Goal: Information Seeking & Learning: Learn about a topic

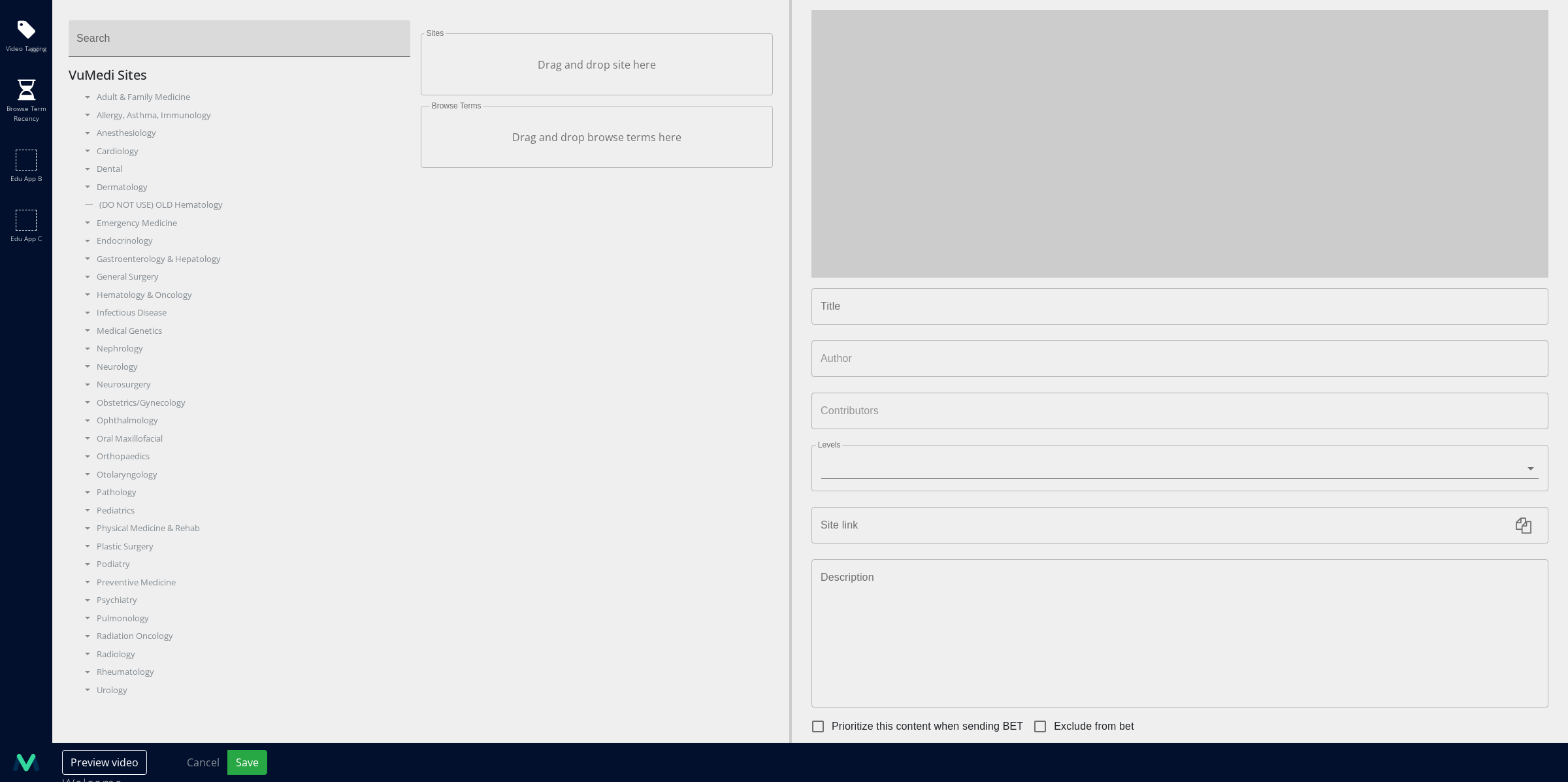
type input "**********"
type input "********"
type input "**********"
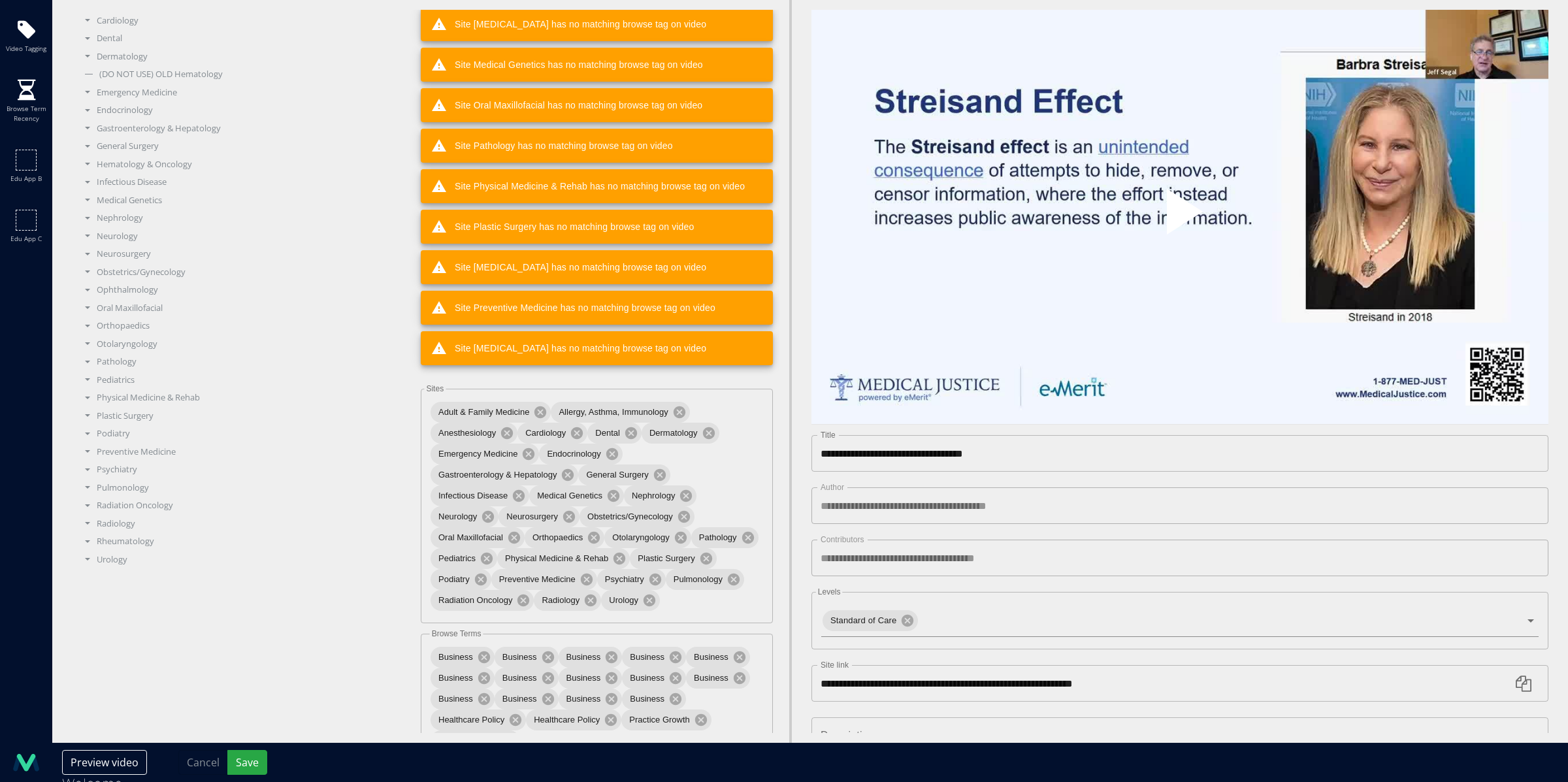
scroll to position [165, 0]
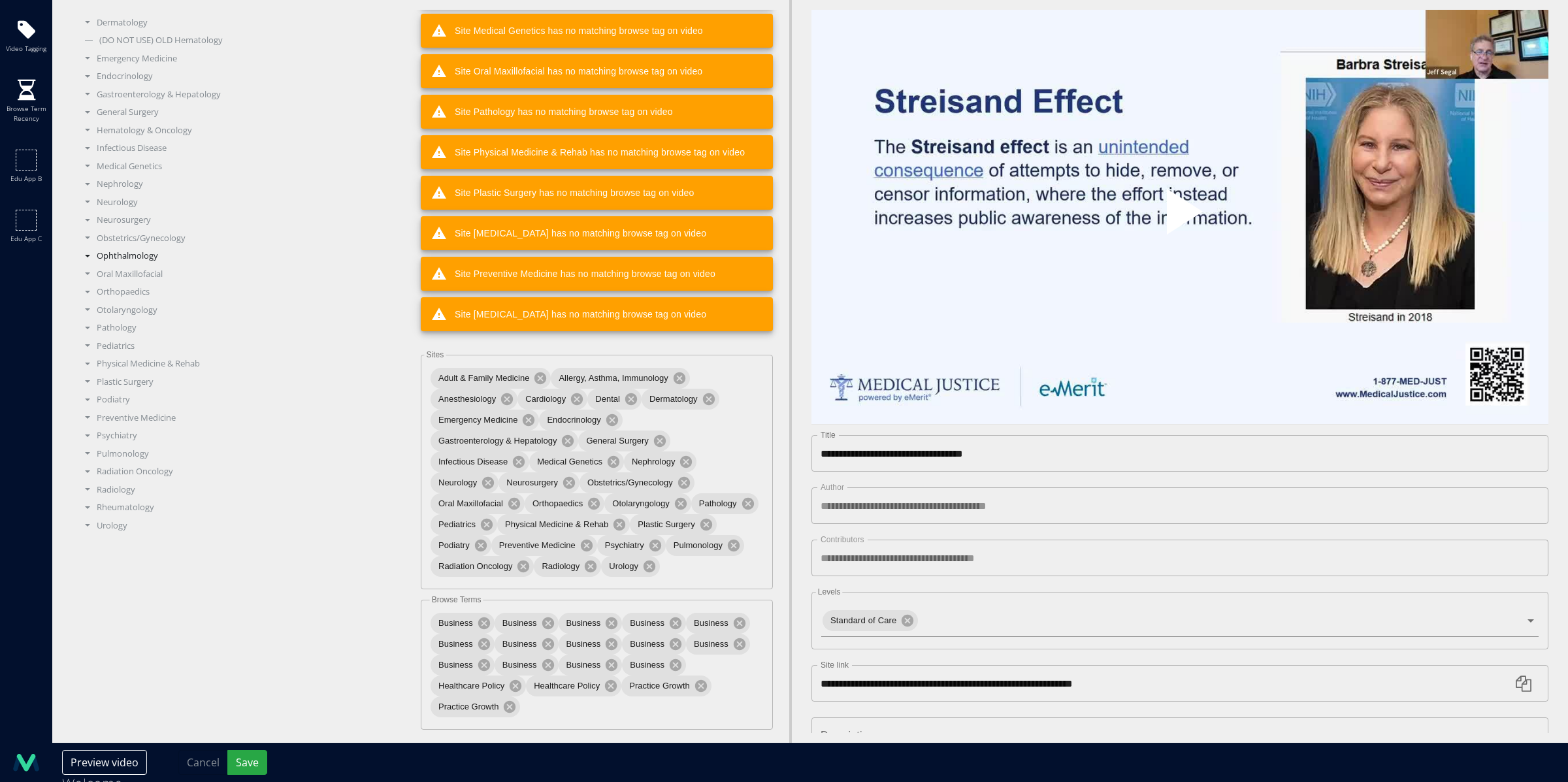
click at [113, 253] on div "Ophthalmology" at bounding box center [245, 256] width 333 height 13
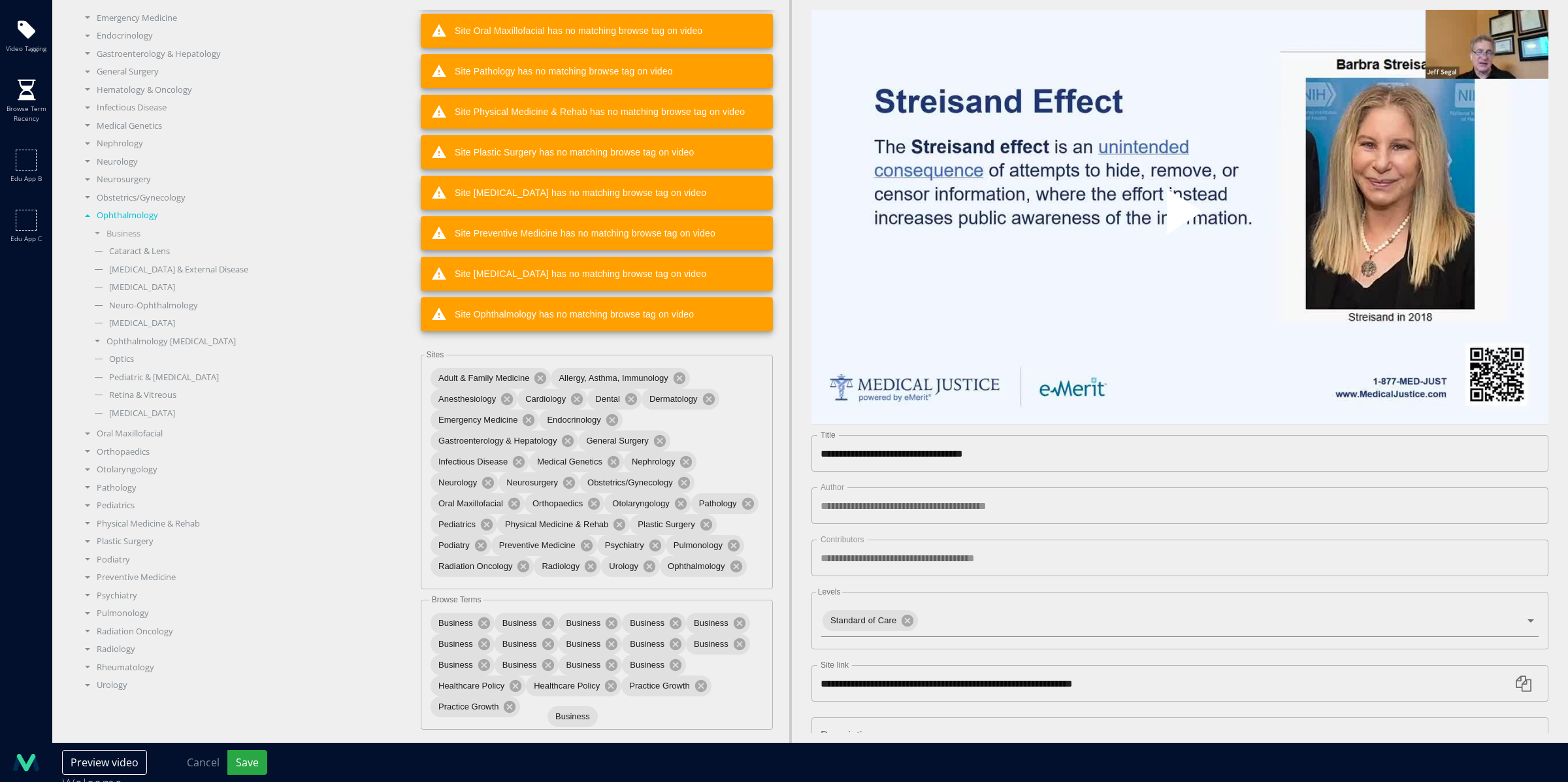
scroll to position [165, 0]
click at [243, 758] on button "Save" at bounding box center [247, 762] width 40 height 24
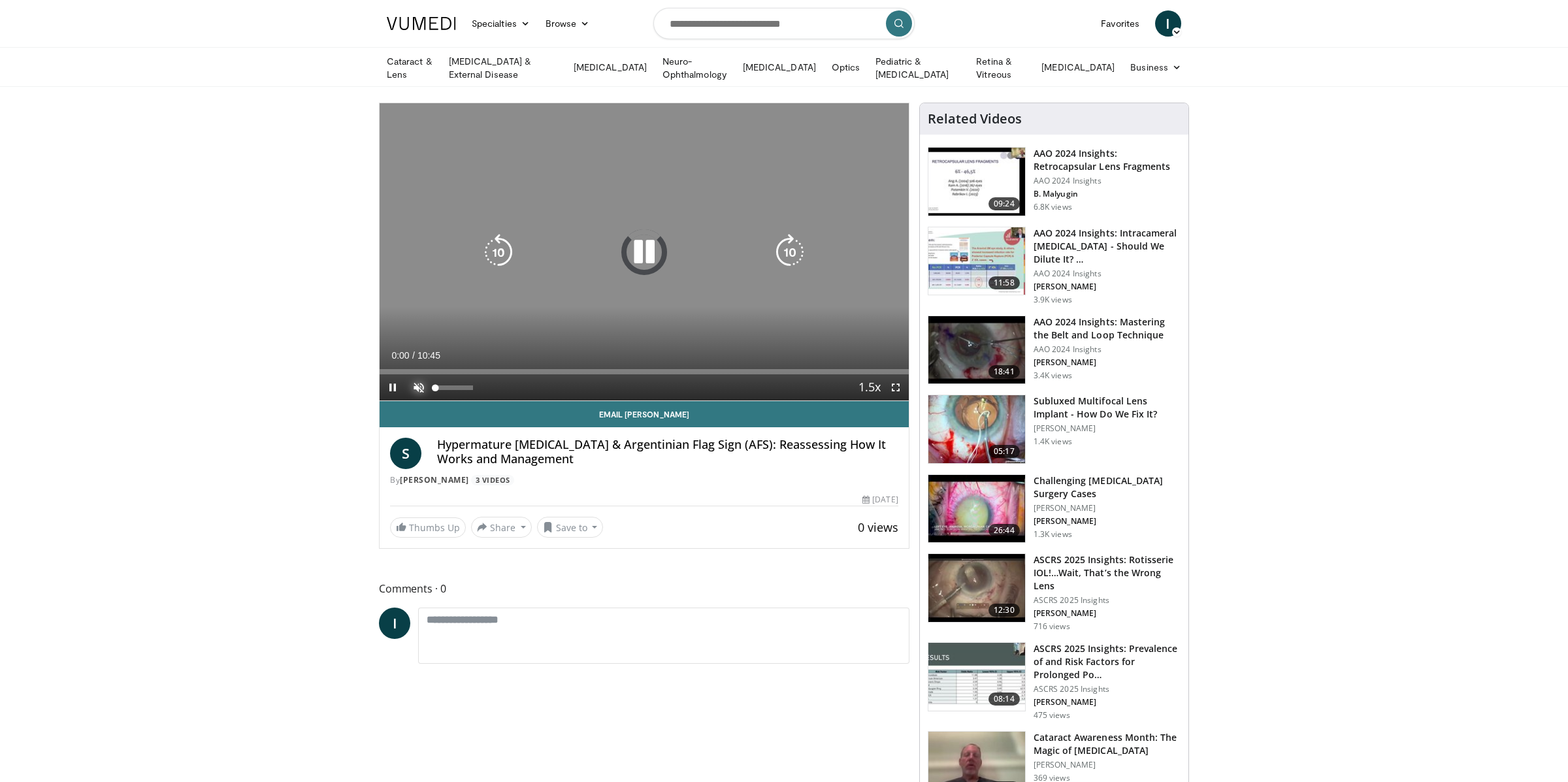
click at [416, 384] on span "Video Player" at bounding box center [418, 387] width 26 height 26
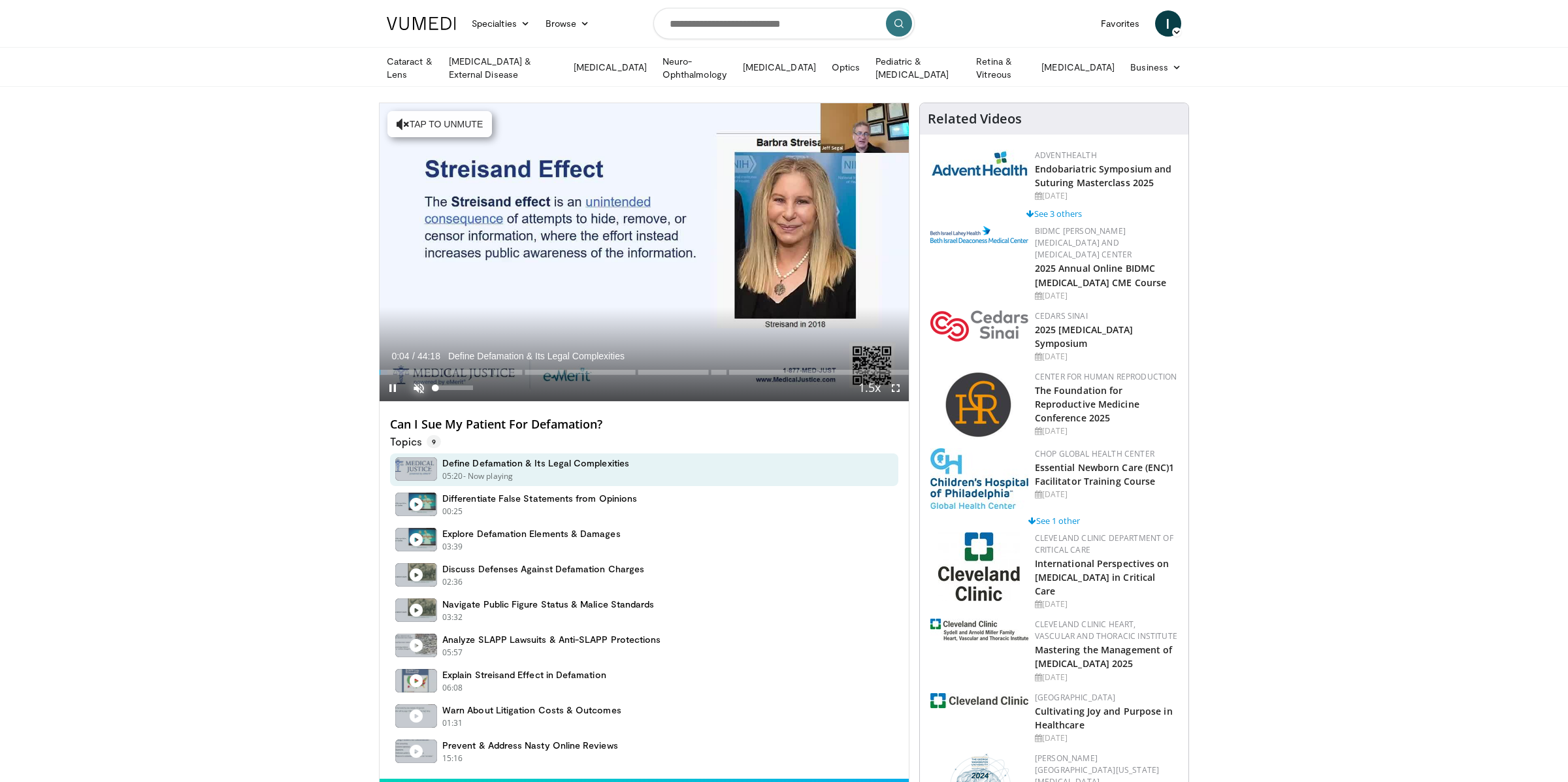
click at [418, 382] on span "Video Player" at bounding box center [418, 388] width 26 height 26
drag, startPoint x: 402, startPoint y: 365, endPoint x: 364, endPoint y: 364, distance: 38.0
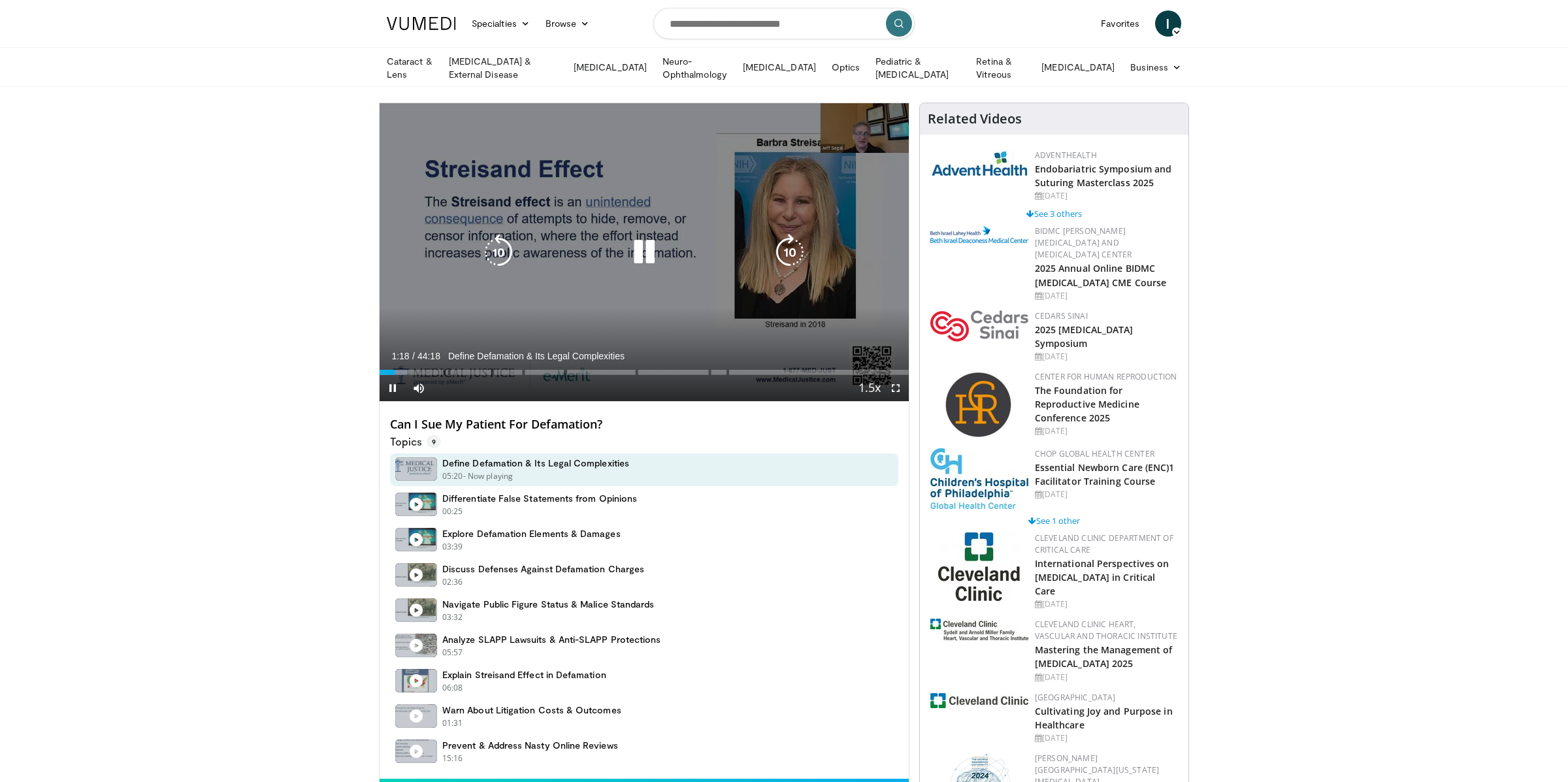
click at [628, 245] on icon "Video Player" at bounding box center [644, 252] width 37 height 37
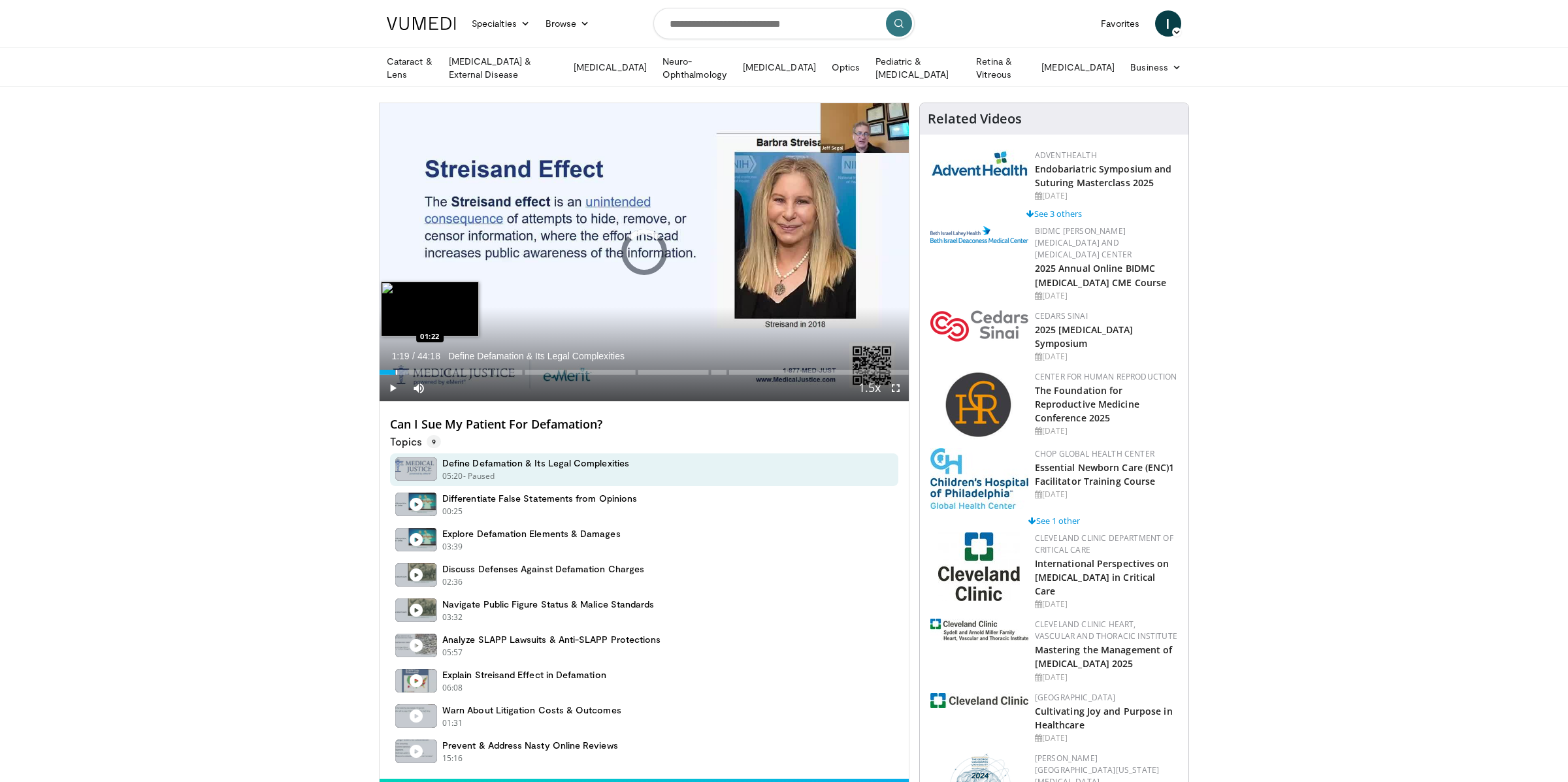
click at [396, 369] on div "Progress Bar" at bounding box center [397, 372] width 1 height 5
click at [383, 366] on div "Loaded : 5.59% 01:22 00:26" at bounding box center [644, 368] width 529 height 12
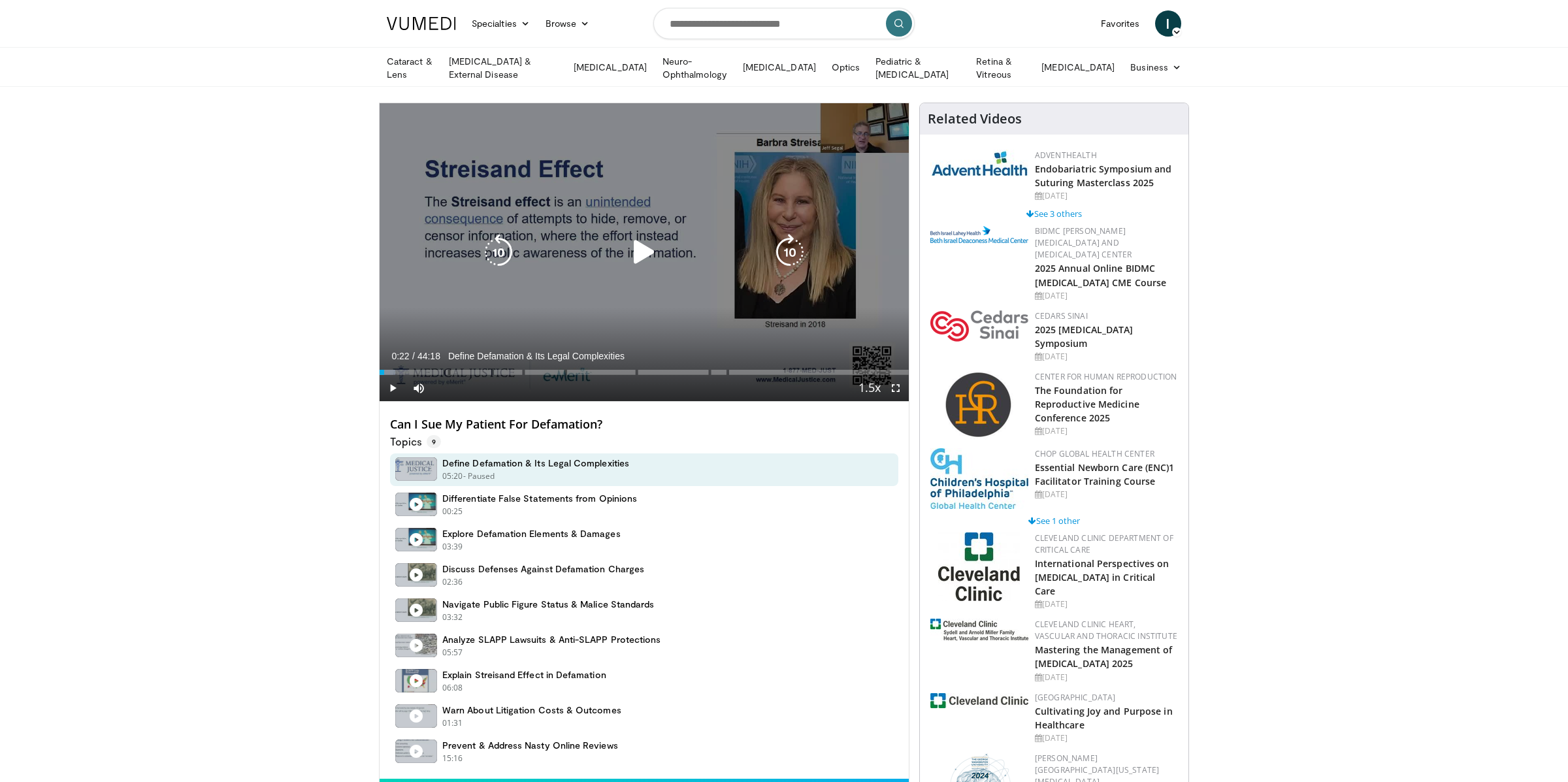
click at [459, 212] on div "10 seconds Tap to unmute" at bounding box center [644, 252] width 529 height 298
click at [682, 201] on div "10 seconds Tap to unmute" at bounding box center [644, 252] width 529 height 298
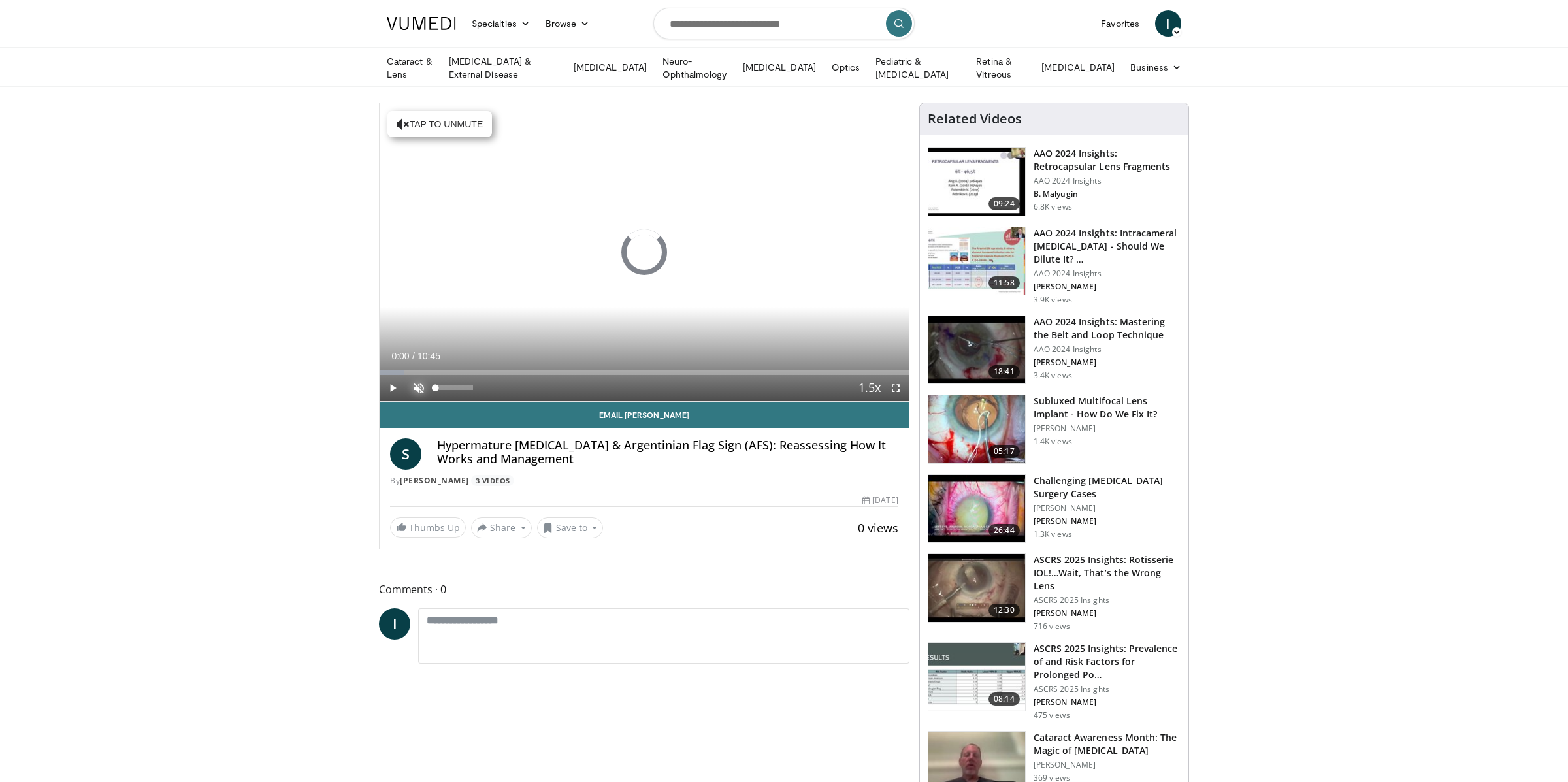
click at [418, 385] on span "Video Player" at bounding box center [418, 388] width 26 height 26
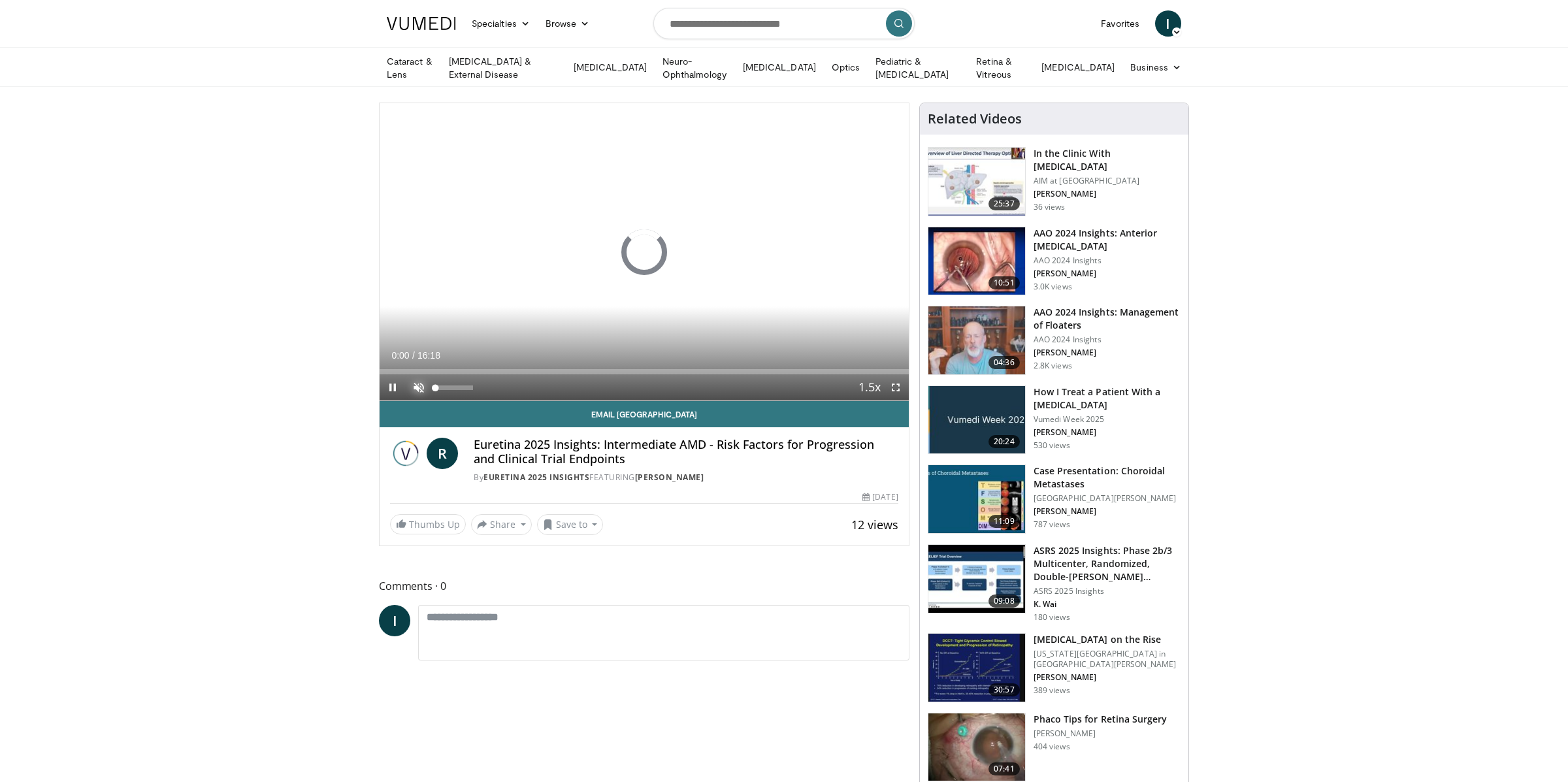
click at [420, 387] on span "Video Player" at bounding box center [418, 387] width 26 height 26
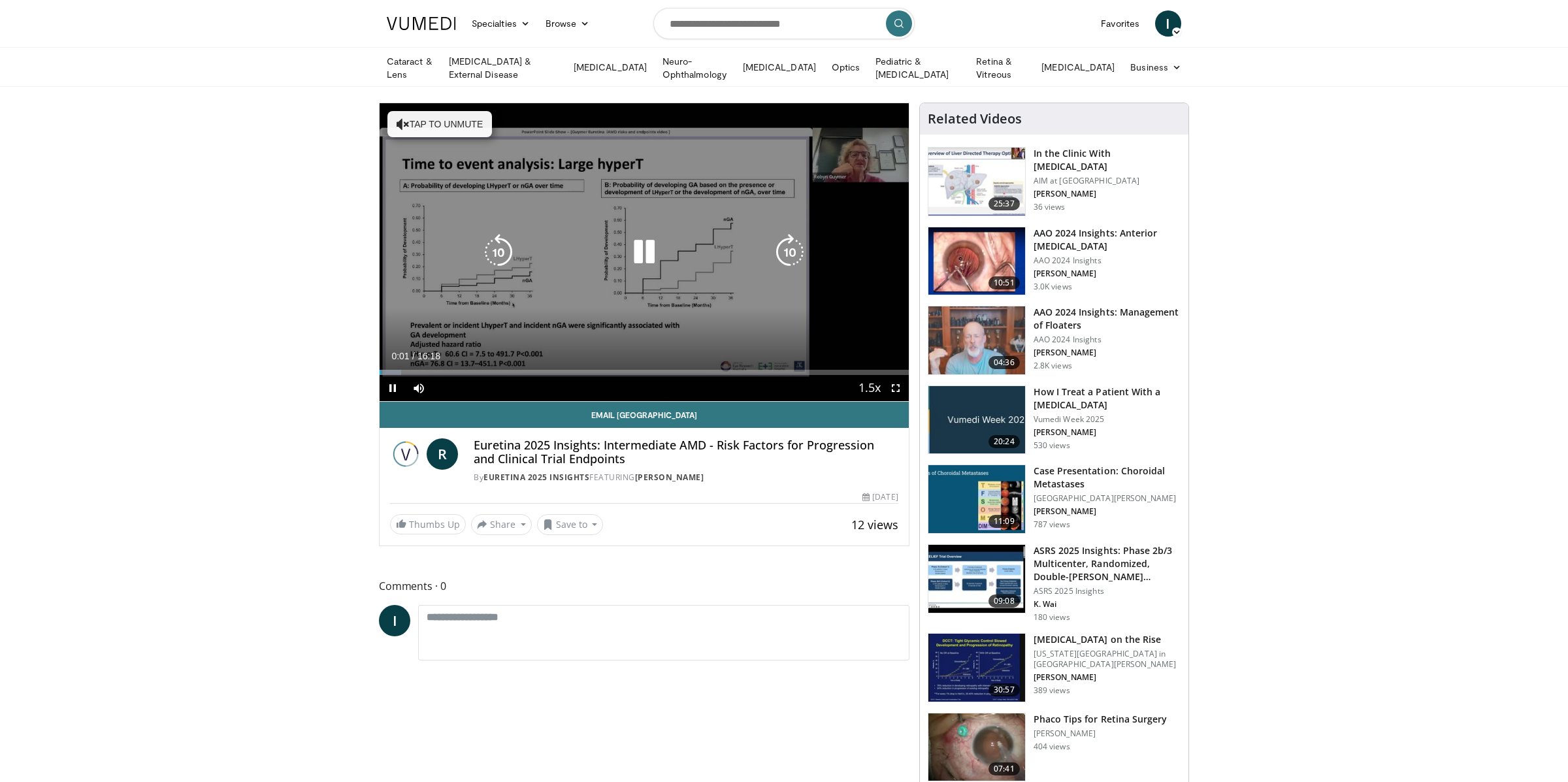
drag, startPoint x: 614, startPoint y: 235, endPoint x: 725, endPoint y: 120, distance: 159.8
click at [613, 234] on div "10 seconds Tap to unmute" at bounding box center [644, 252] width 529 height 298
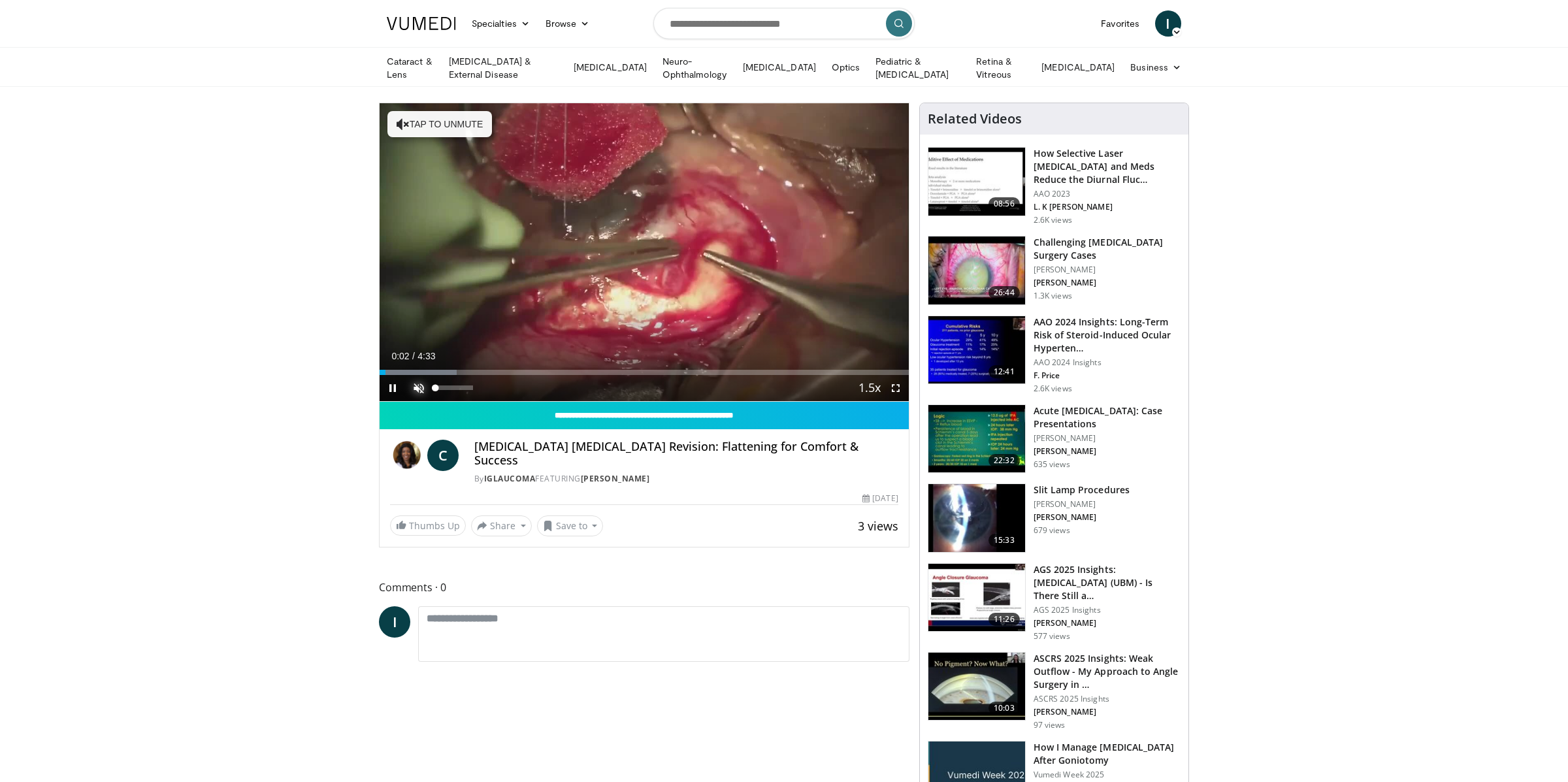
click at [420, 386] on span "Video Player" at bounding box center [418, 388] width 26 height 26
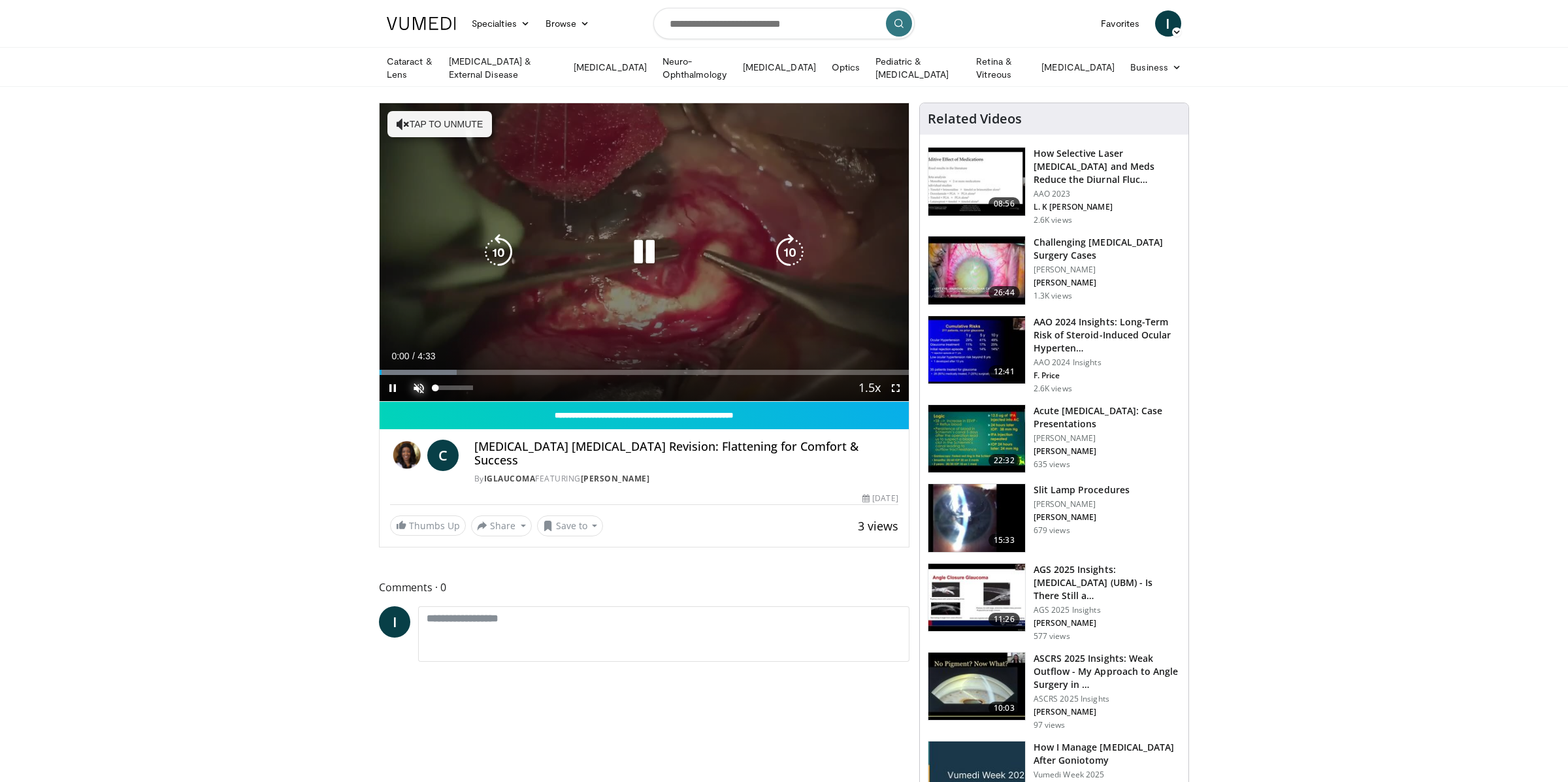
click at [418, 378] on span "Video Player" at bounding box center [418, 388] width 26 height 26
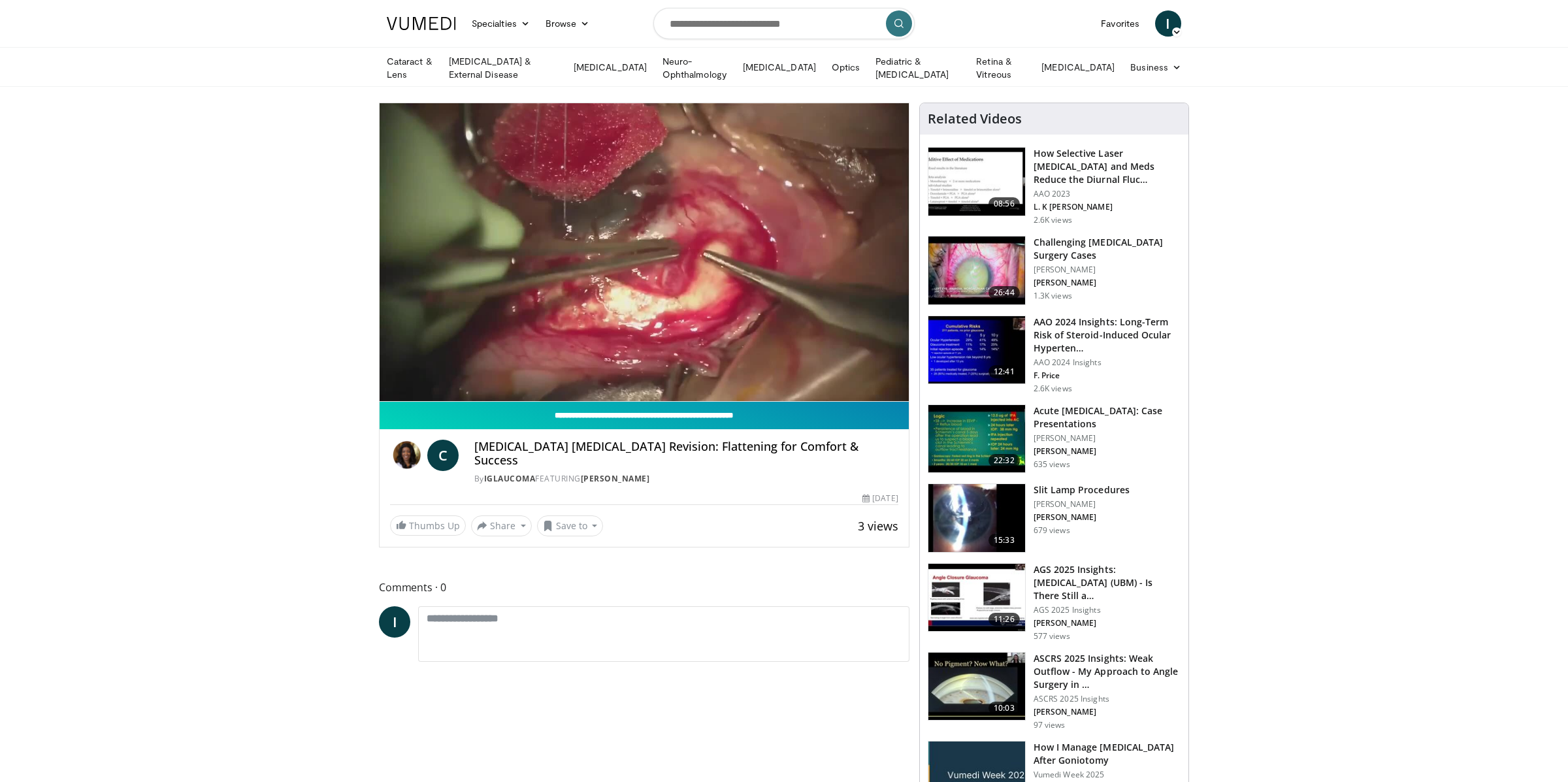
click at [637, 406] on input "**********" at bounding box center [644, 415] width 529 height 27
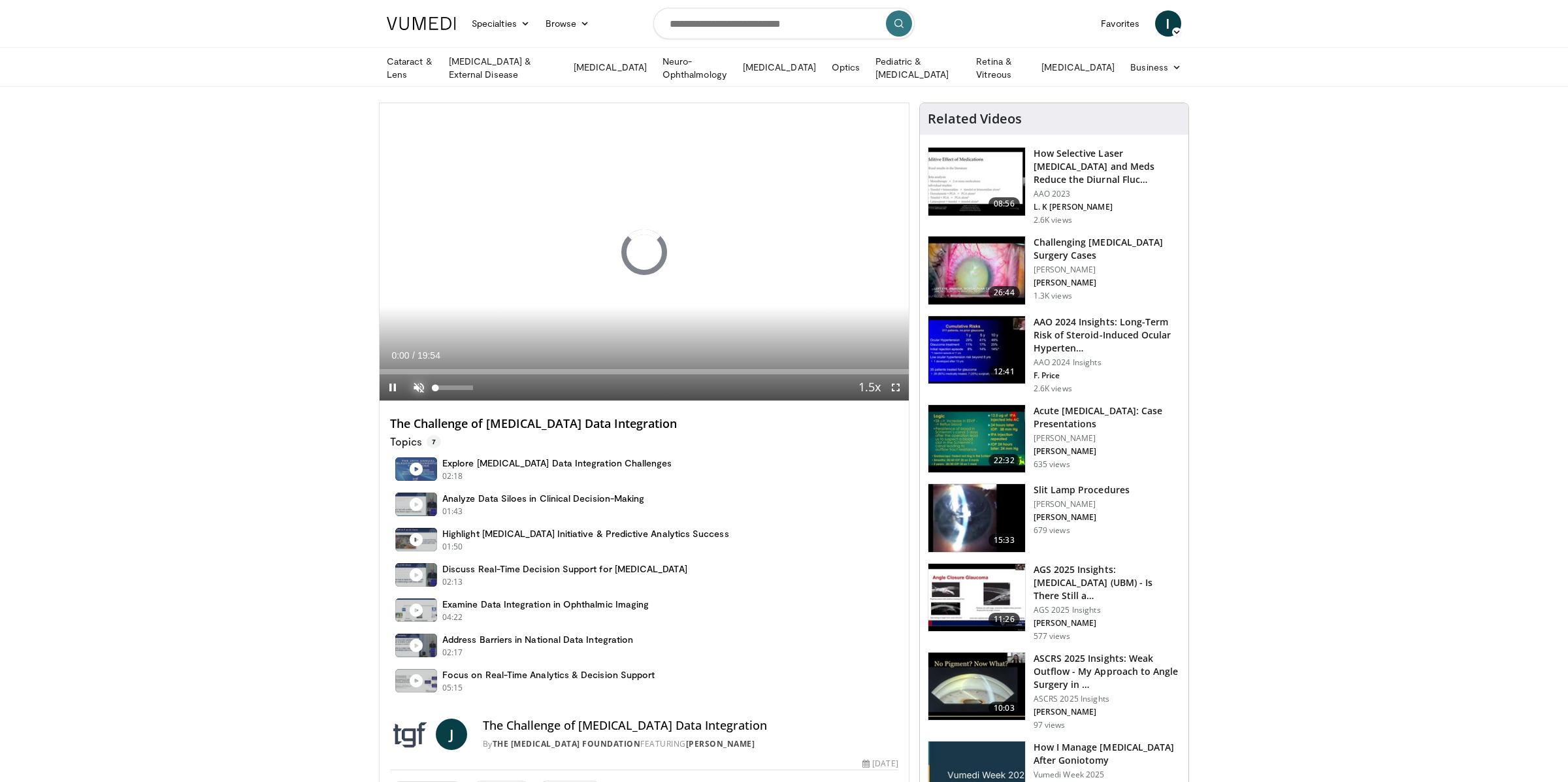
click at [419, 379] on span "Video Player" at bounding box center [418, 387] width 26 height 26
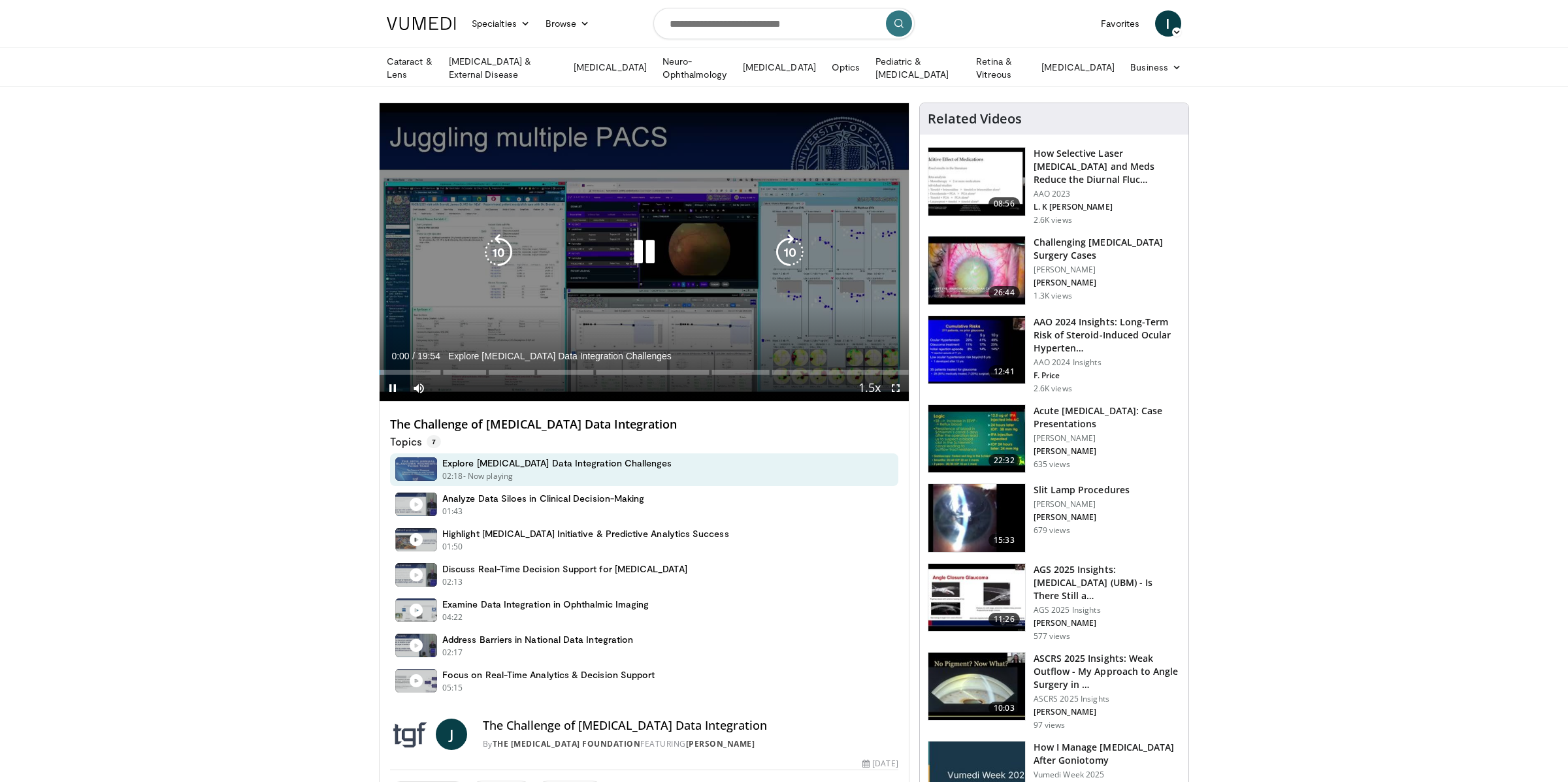
click at [608, 284] on div "10 seconds Tap to unmute" at bounding box center [644, 252] width 529 height 298
click at [417, 378] on span "Video Player" at bounding box center [418, 388] width 26 height 26
click at [600, 217] on div "10 seconds Tap to unmute" at bounding box center [644, 252] width 529 height 298
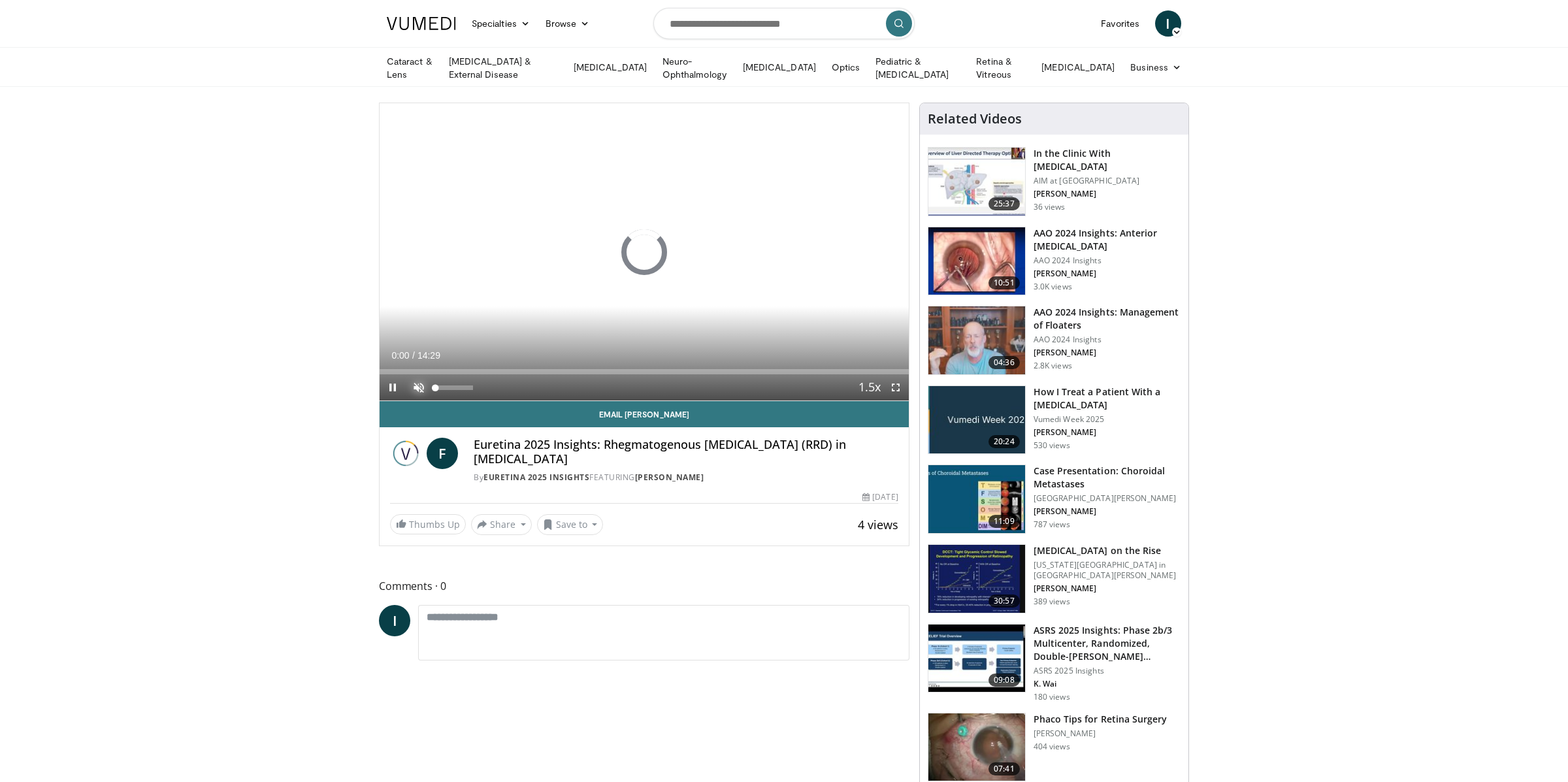
click at [422, 387] on span "Video Player" at bounding box center [418, 387] width 26 height 26
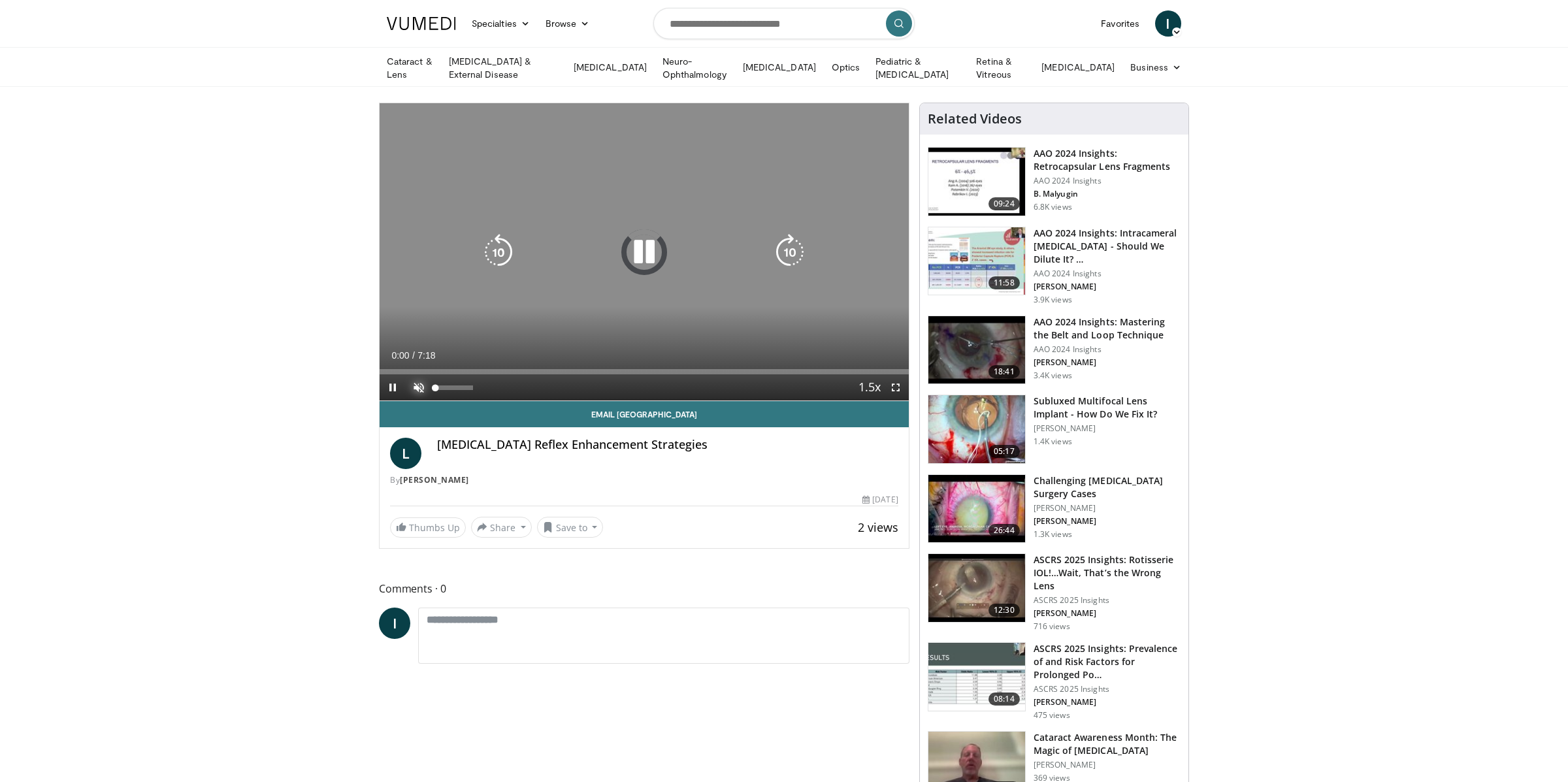
click at [415, 388] on span "Video Player" at bounding box center [418, 387] width 26 height 26
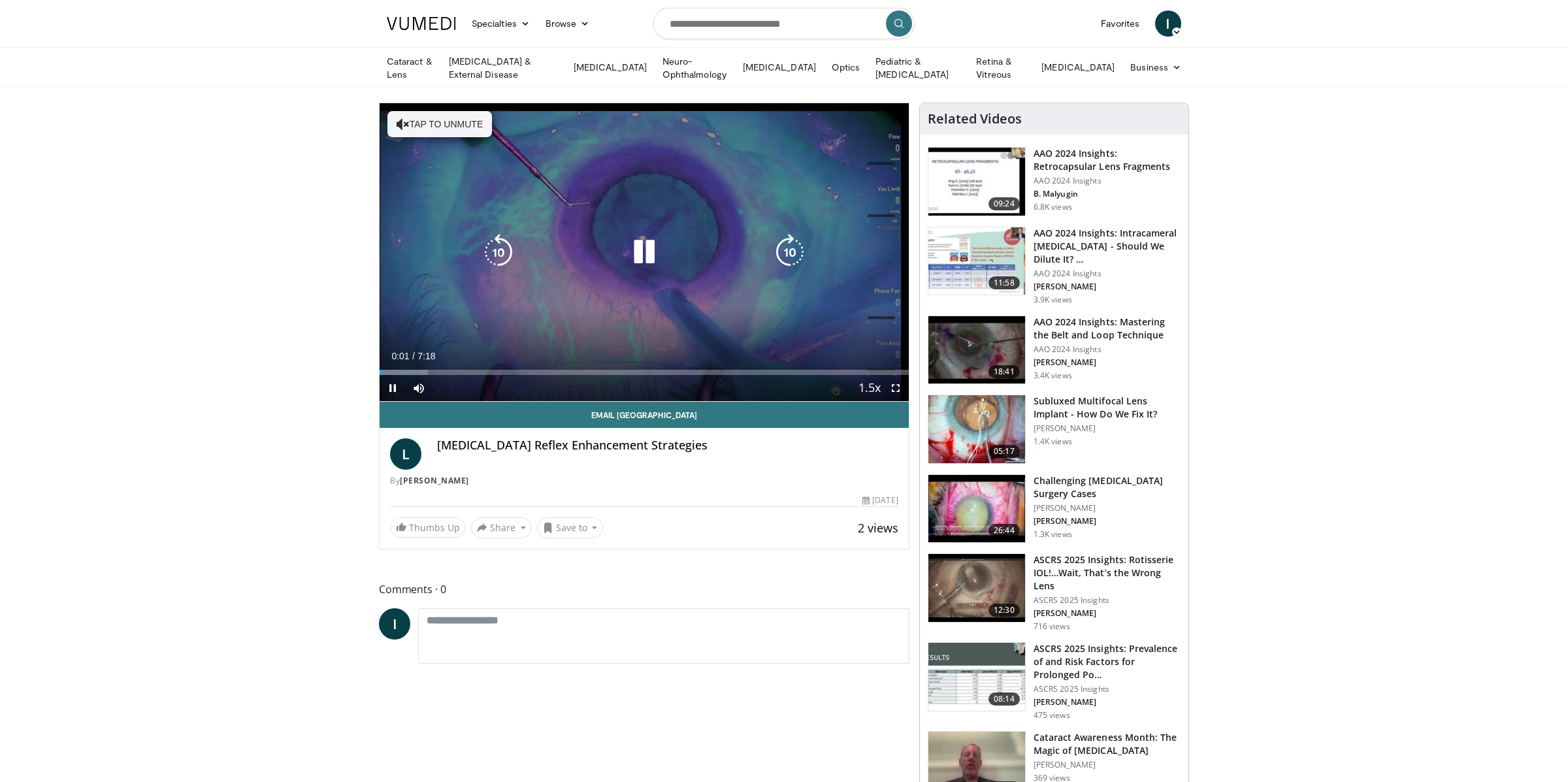
click at [394, 117] on button "Tap to unmute" at bounding box center [439, 124] width 104 height 26
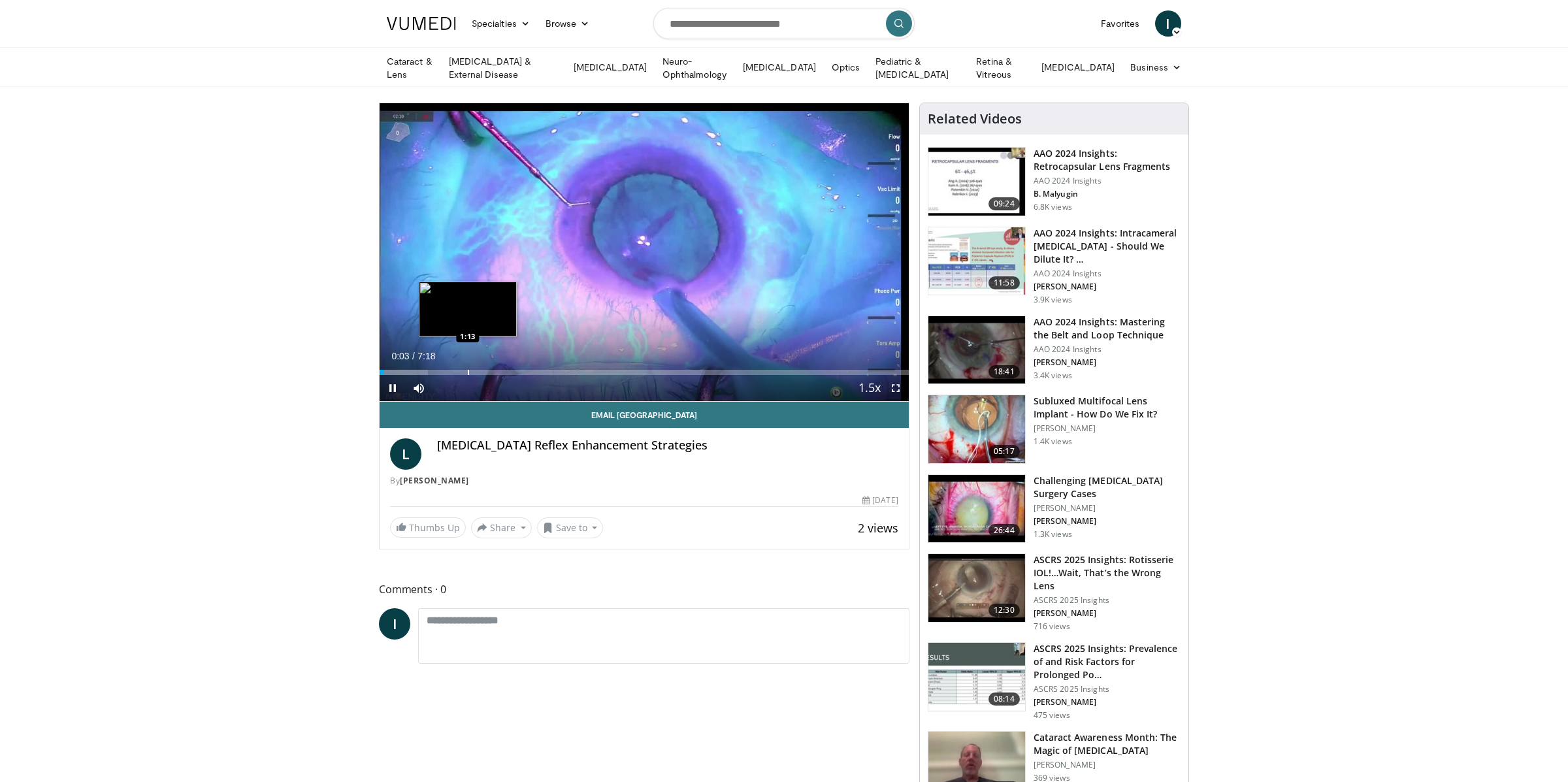
click at [467, 370] on div "Progress Bar" at bounding box center [468, 372] width 1 height 5
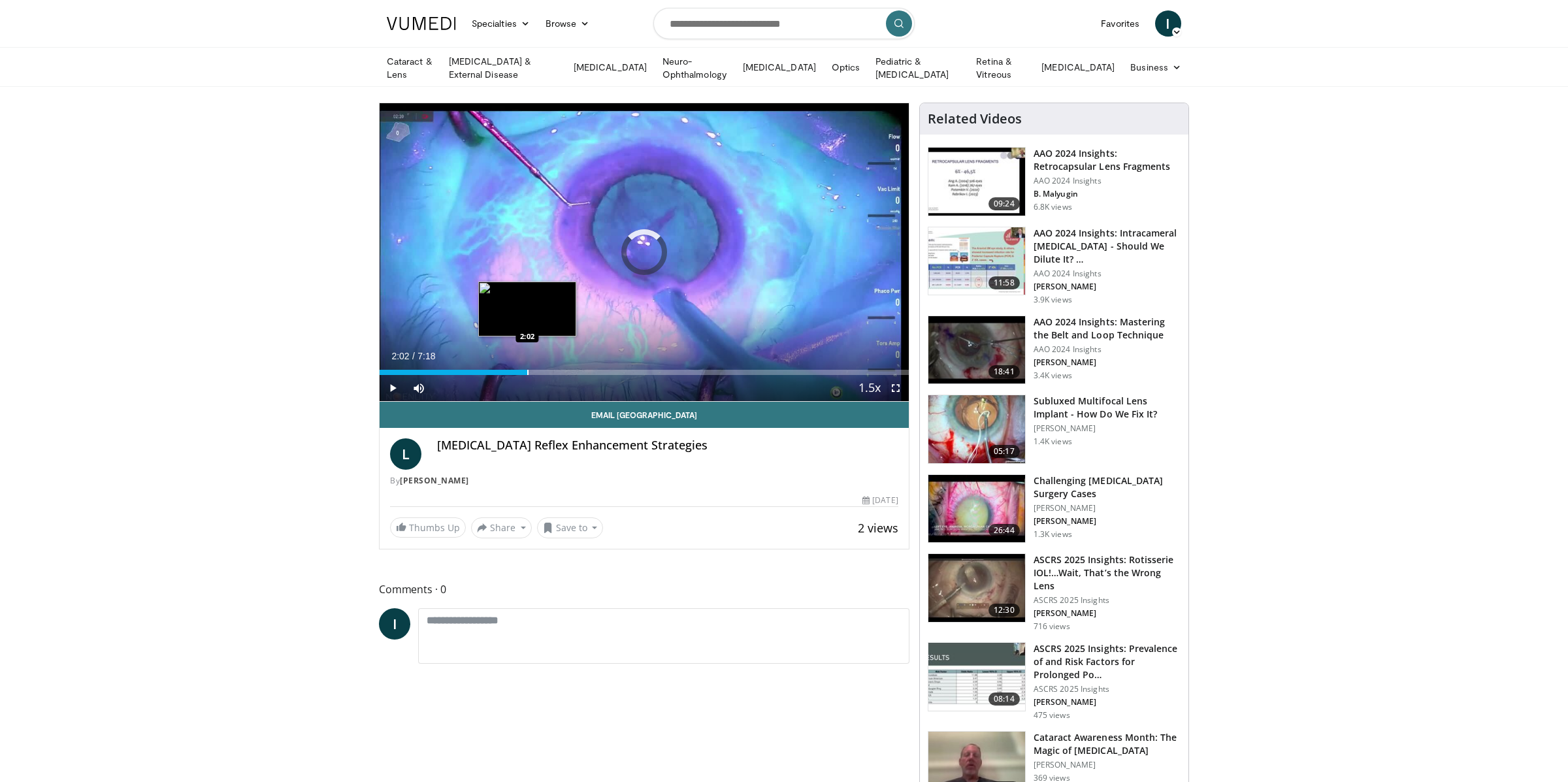
click at [527, 369] on div "Progress Bar" at bounding box center [528, 372] width 1 height 5
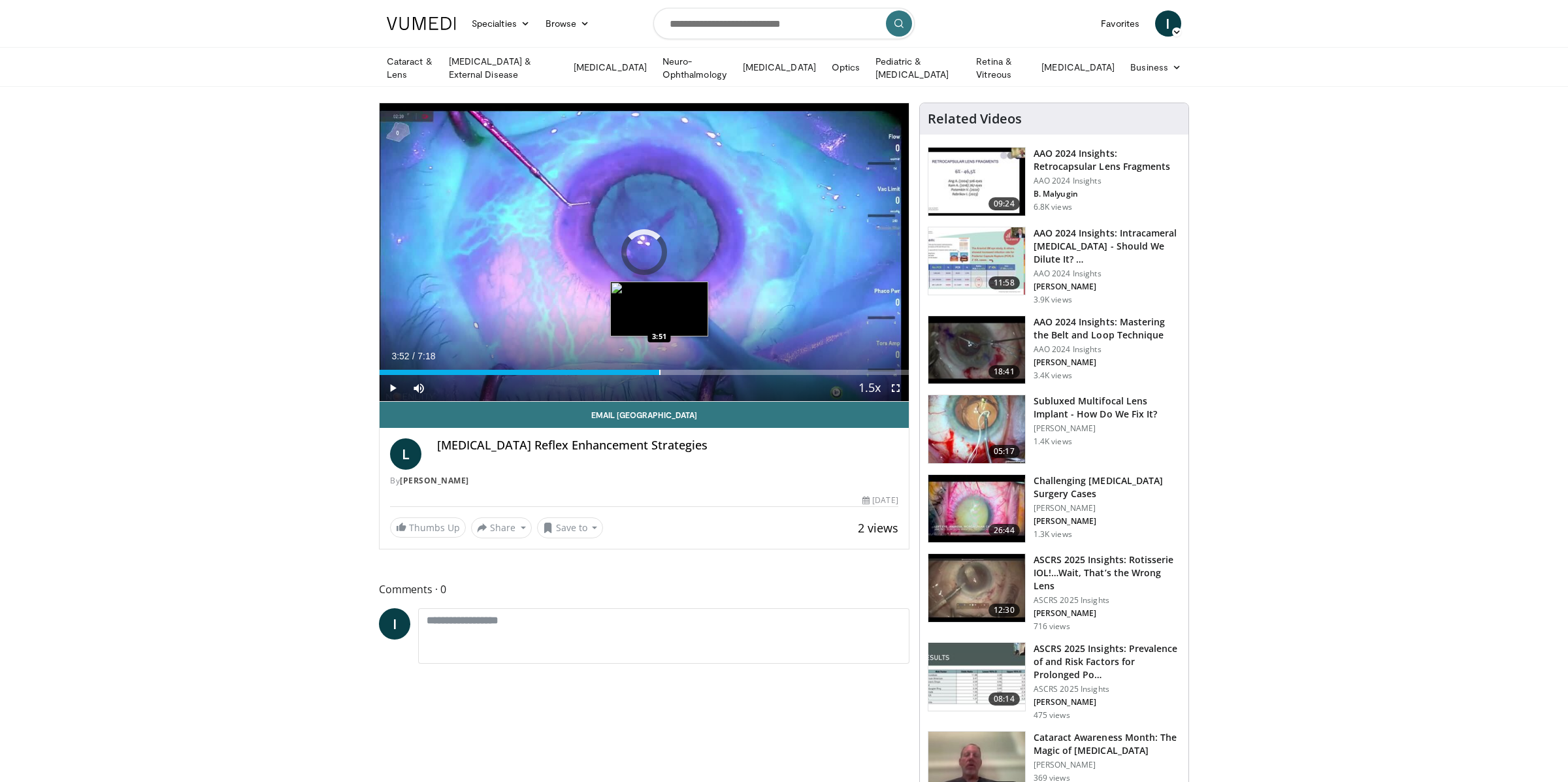
click at [659, 370] on div "Progress Bar" at bounding box center [660, 372] width 1 height 5
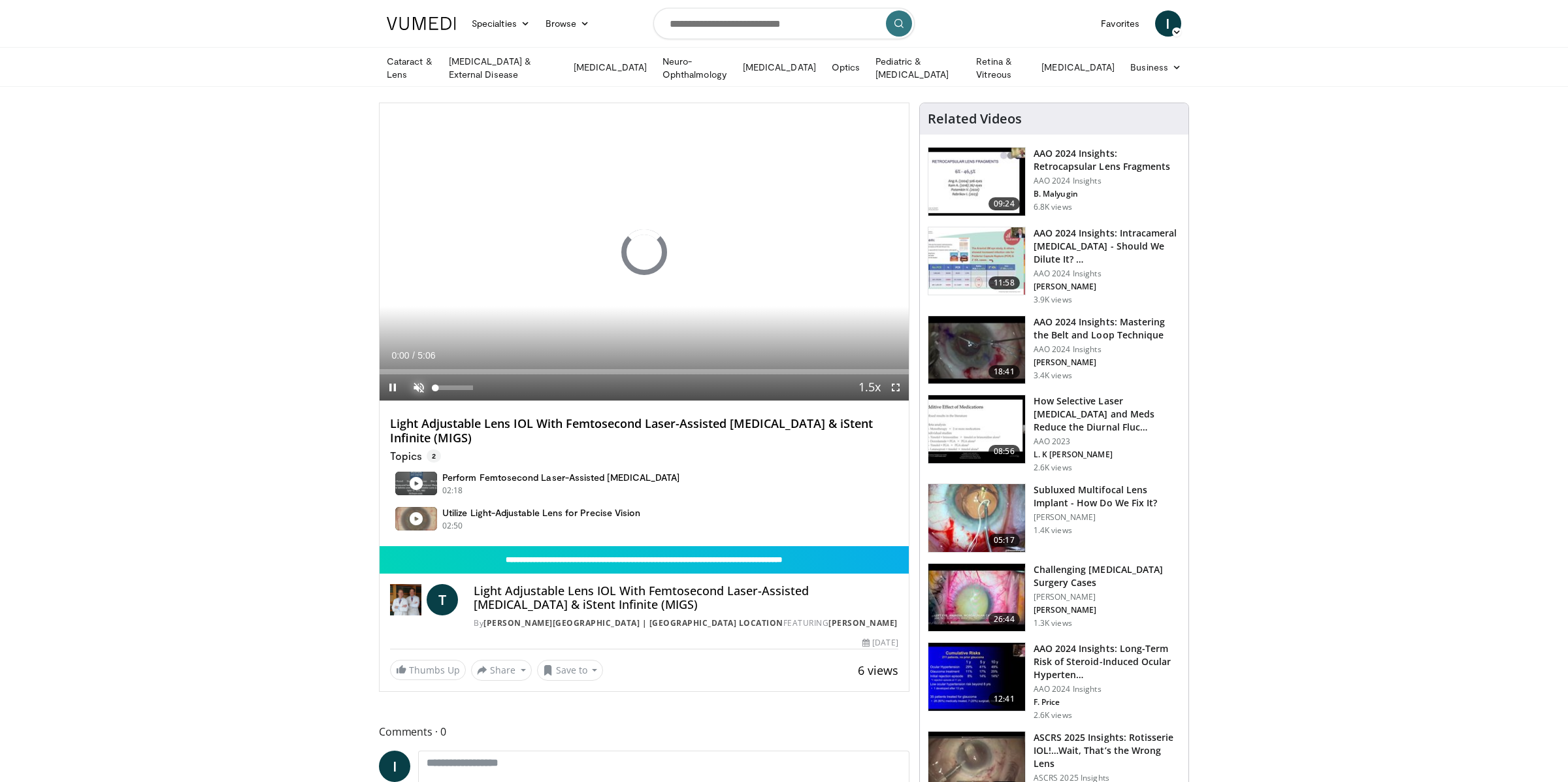
click at [417, 385] on span "Video Player" at bounding box center [418, 387] width 26 height 26
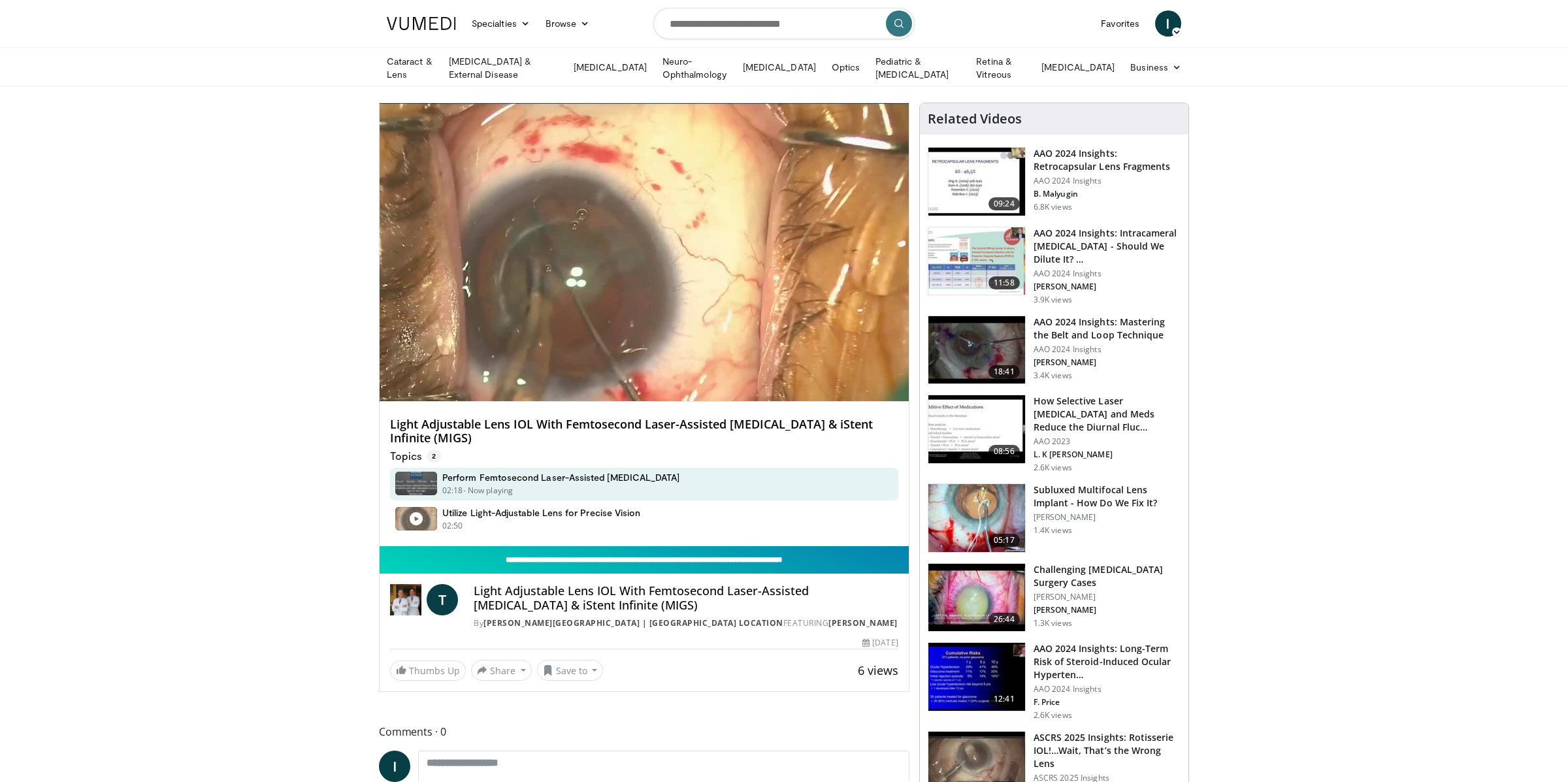
click at [601, 557] on input "**********" at bounding box center [644, 559] width 529 height 27
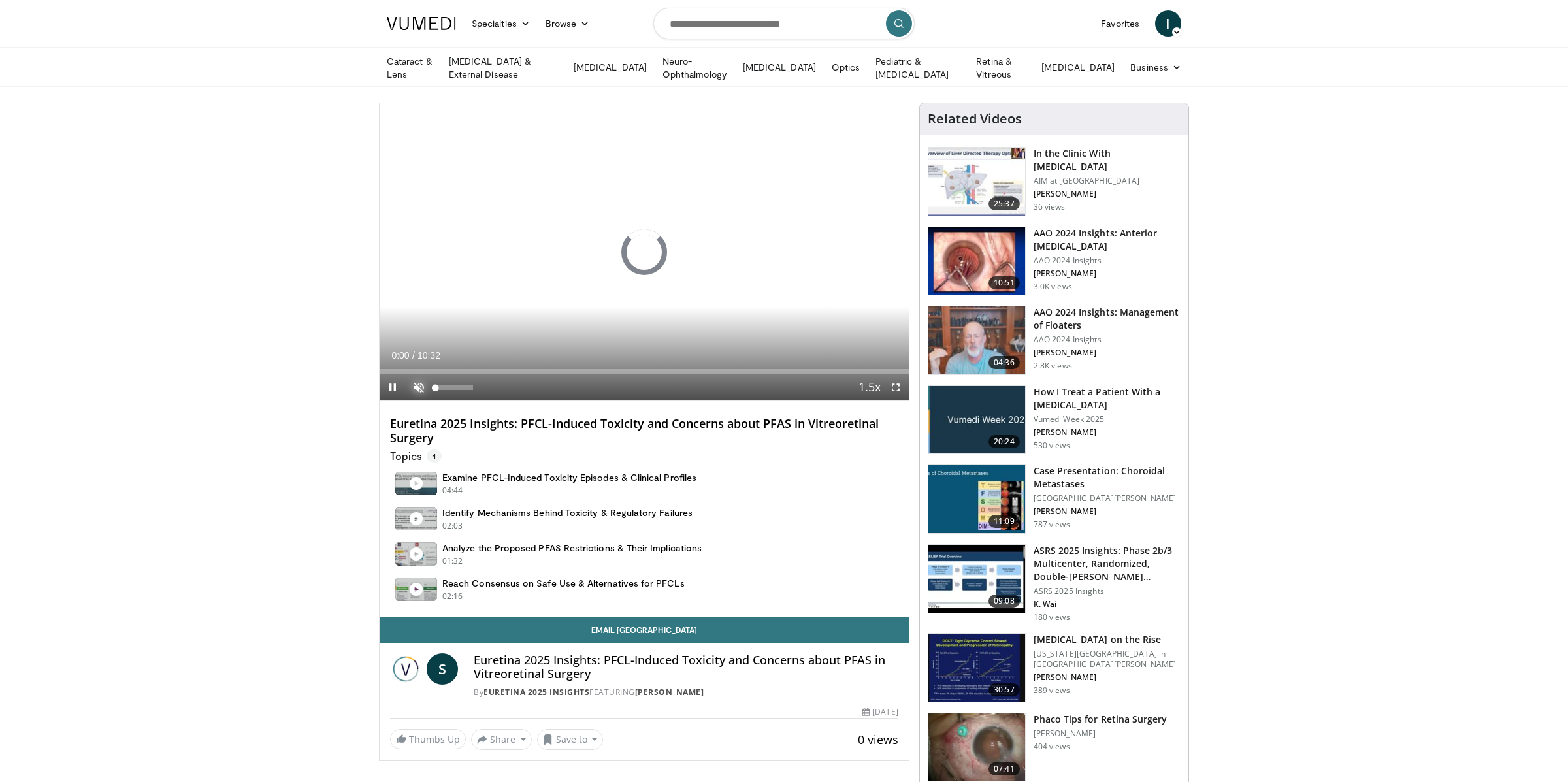
click at [414, 385] on span "Video Player" at bounding box center [418, 387] width 26 height 26
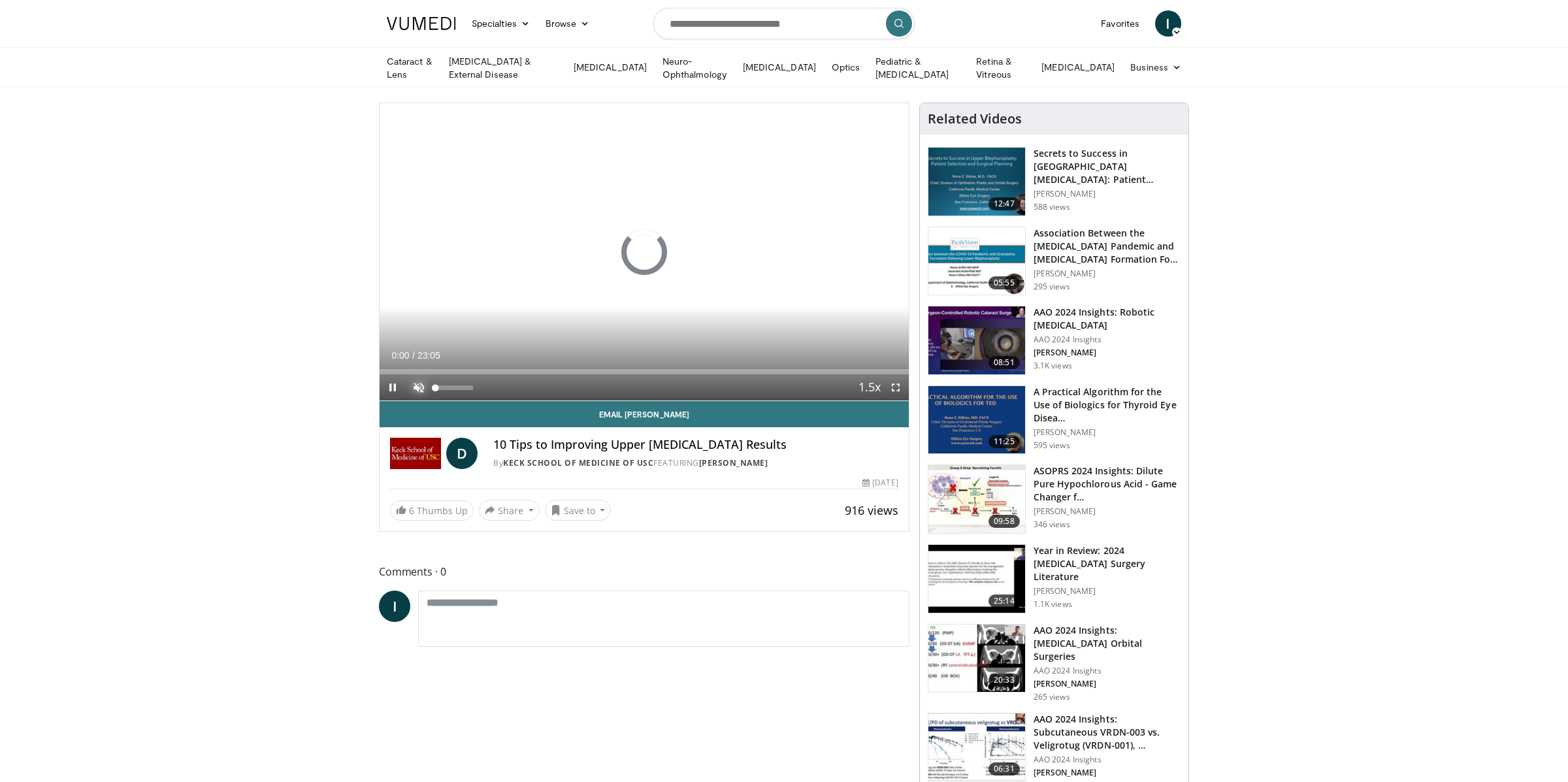
click at [418, 384] on span "Video Player" at bounding box center [418, 387] width 26 height 26
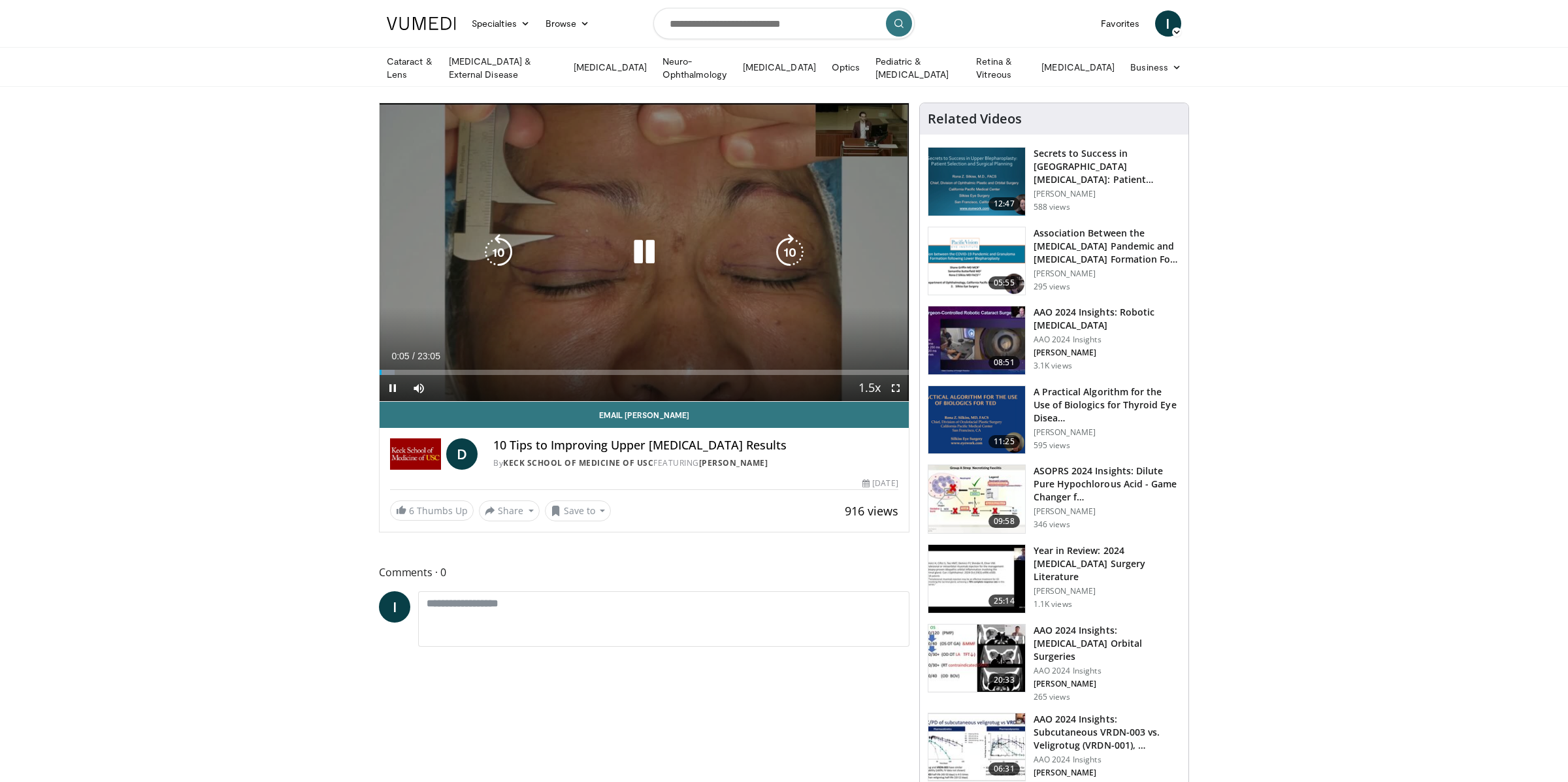
click at [607, 270] on div "10 seconds Tap to unmute" at bounding box center [644, 252] width 529 height 298
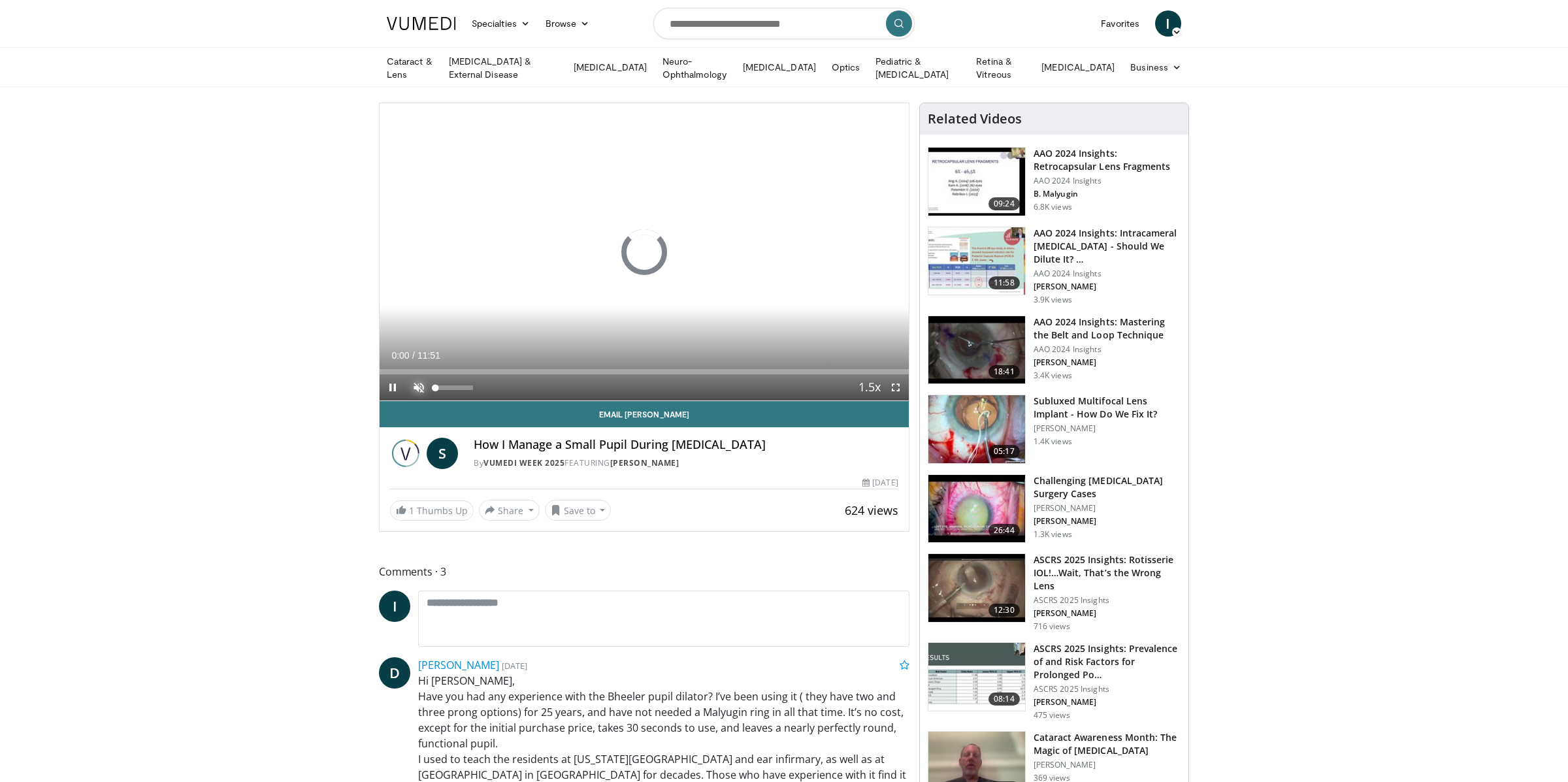
click at [419, 388] on span "Video Player" at bounding box center [418, 387] width 26 height 26
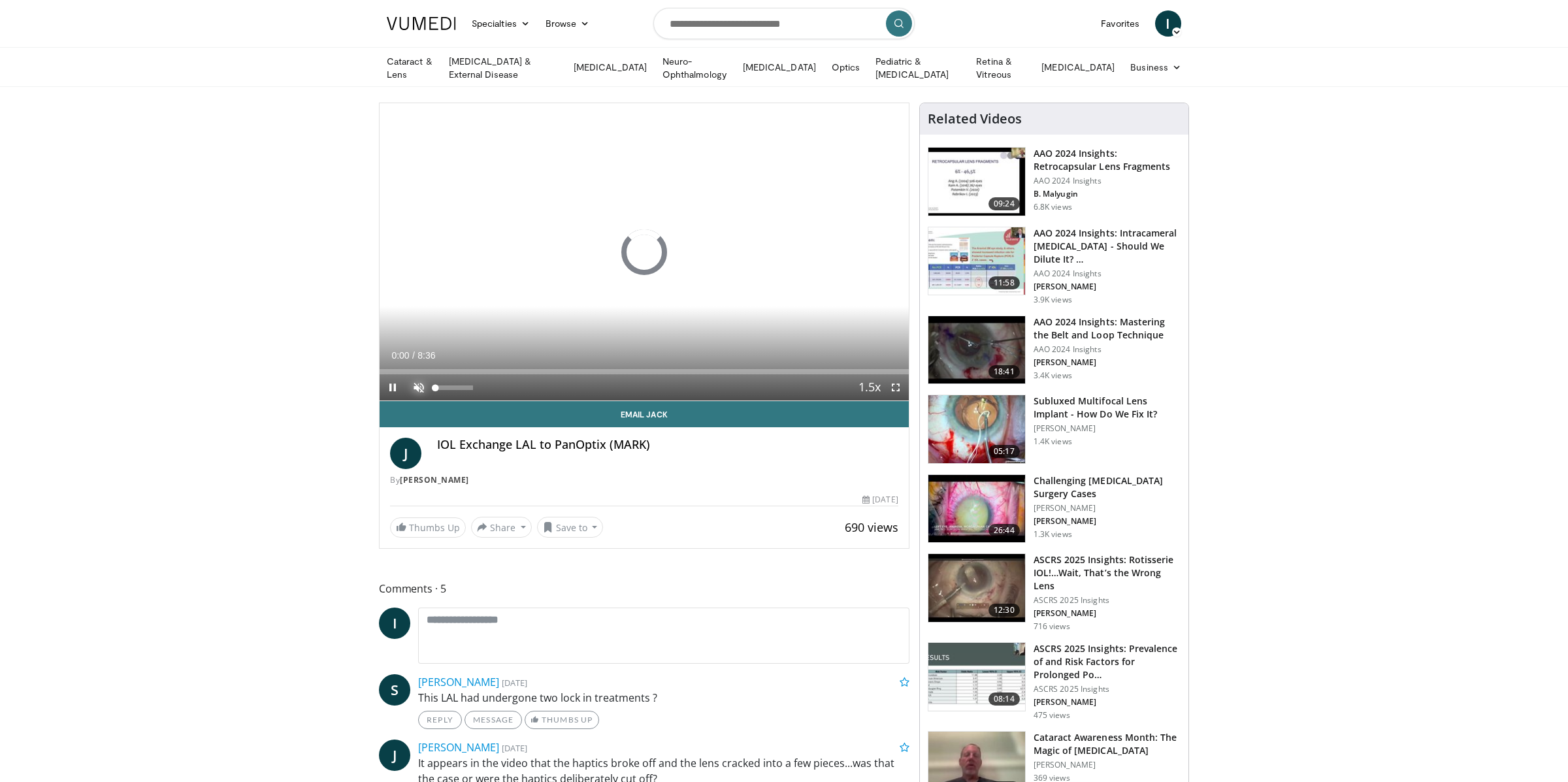
click at [421, 382] on span "Video Player" at bounding box center [418, 387] width 26 height 26
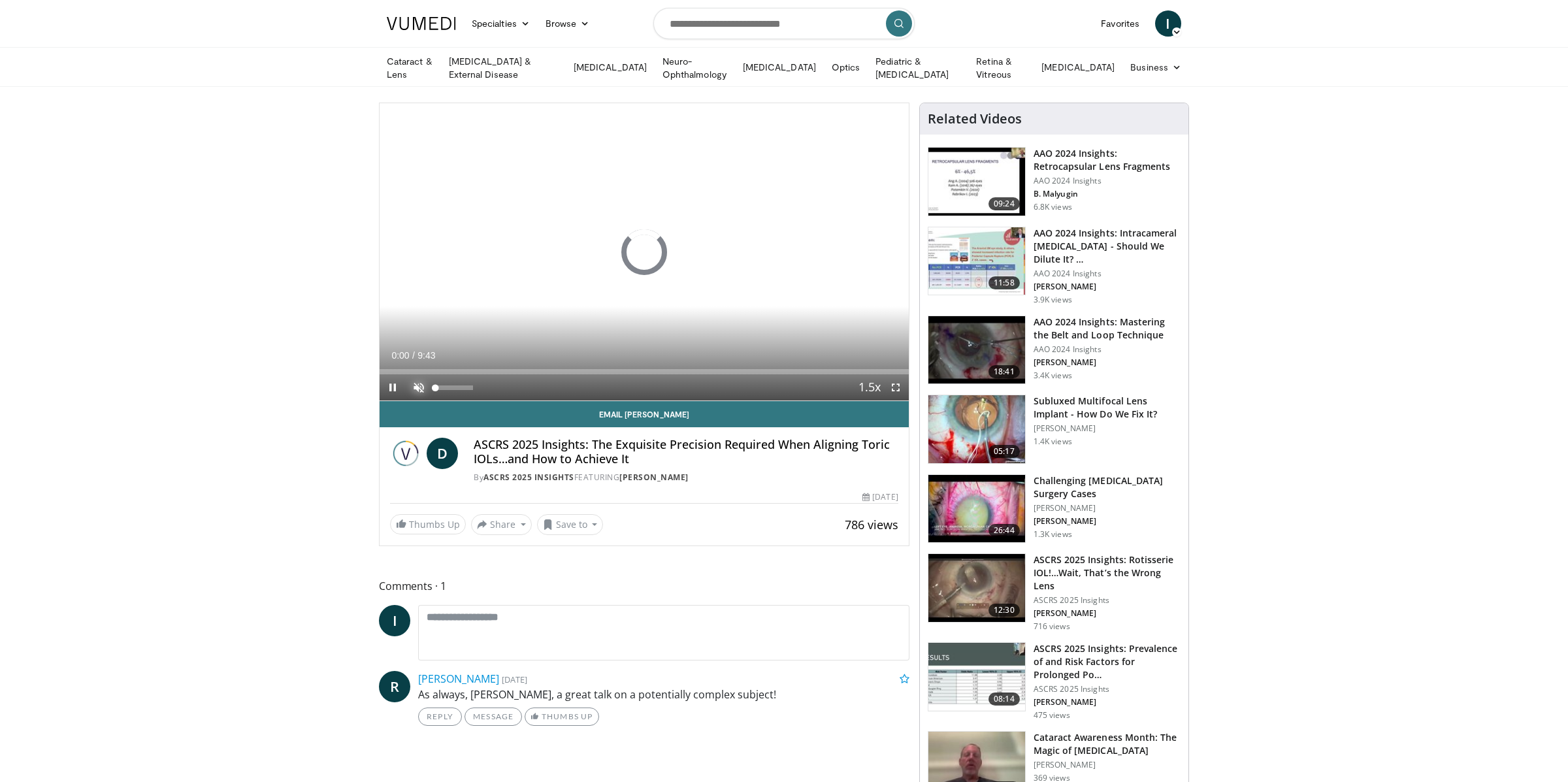
click at [421, 385] on span "Video Player" at bounding box center [418, 387] width 26 height 26
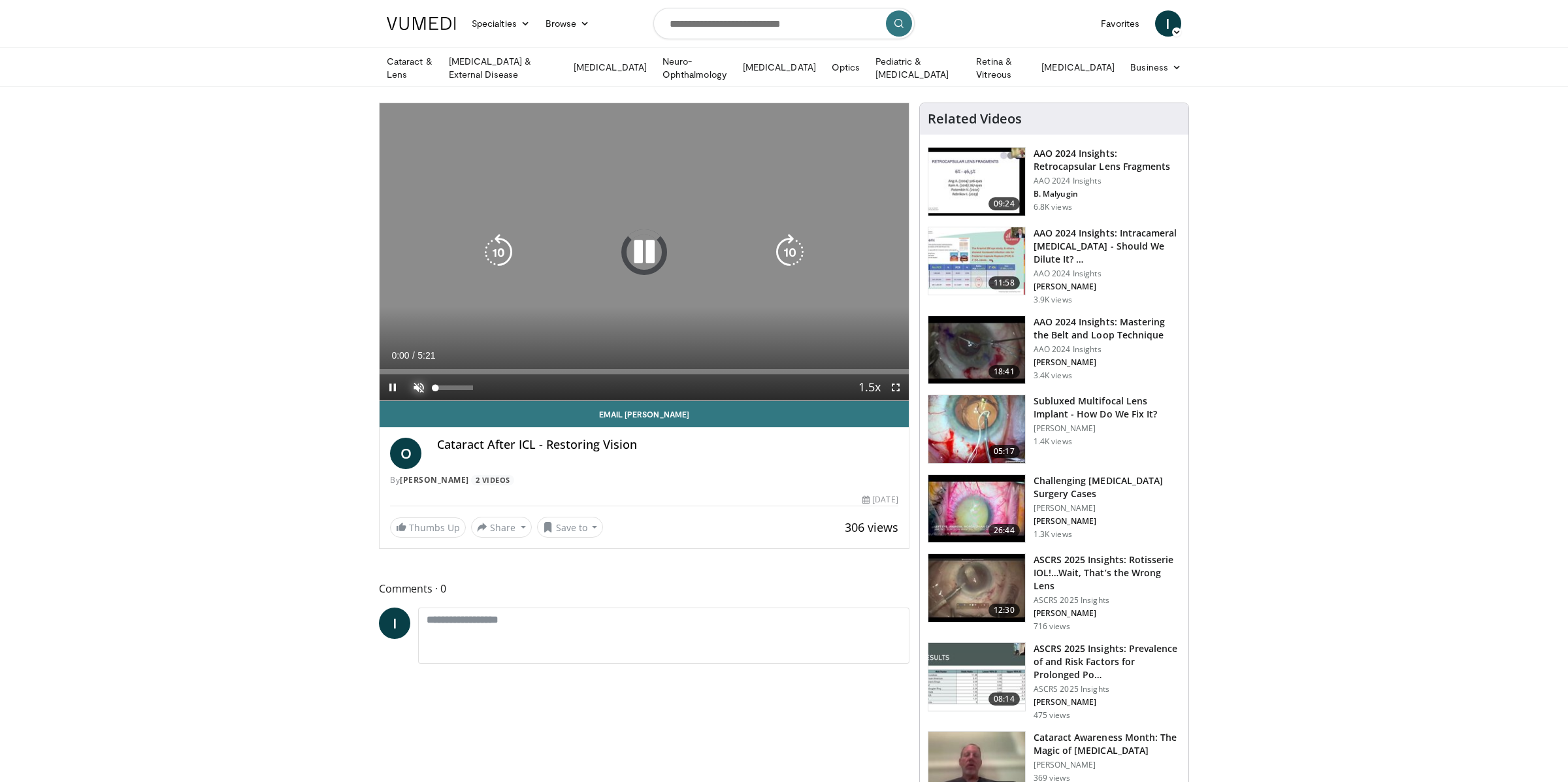
click at [415, 387] on span "Video Player" at bounding box center [418, 387] width 26 height 26
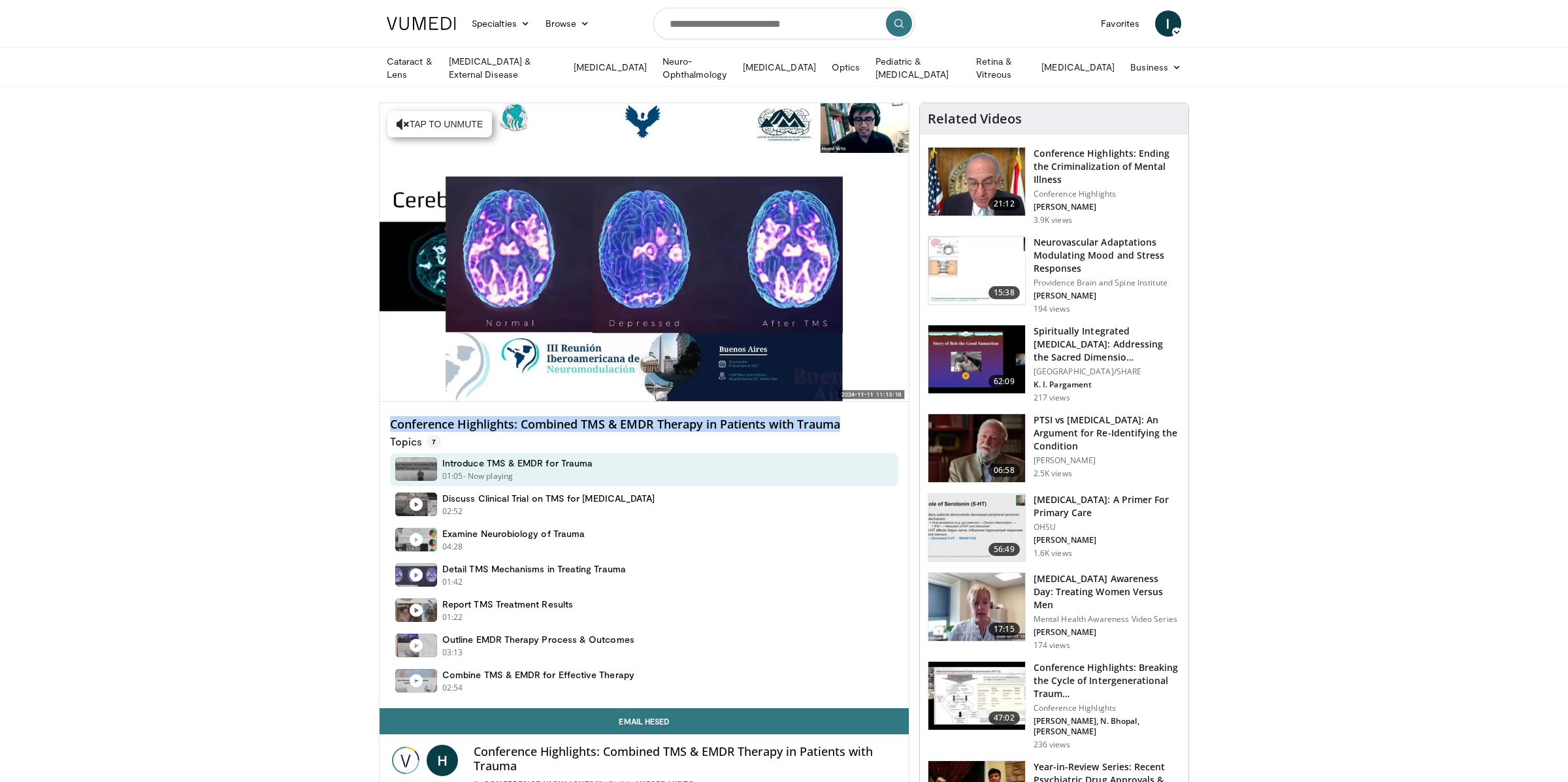
drag, startPoint x: 390, startPoint y: 425, endPoint x: 869, endPoint y: 423, distance: 479.0
click at [869, 421] on h4 "Conference Highlights: Combined TMS & EMDR Therapy in Patients with Trauma" at bounding box center [644, 425] width 509 height 14
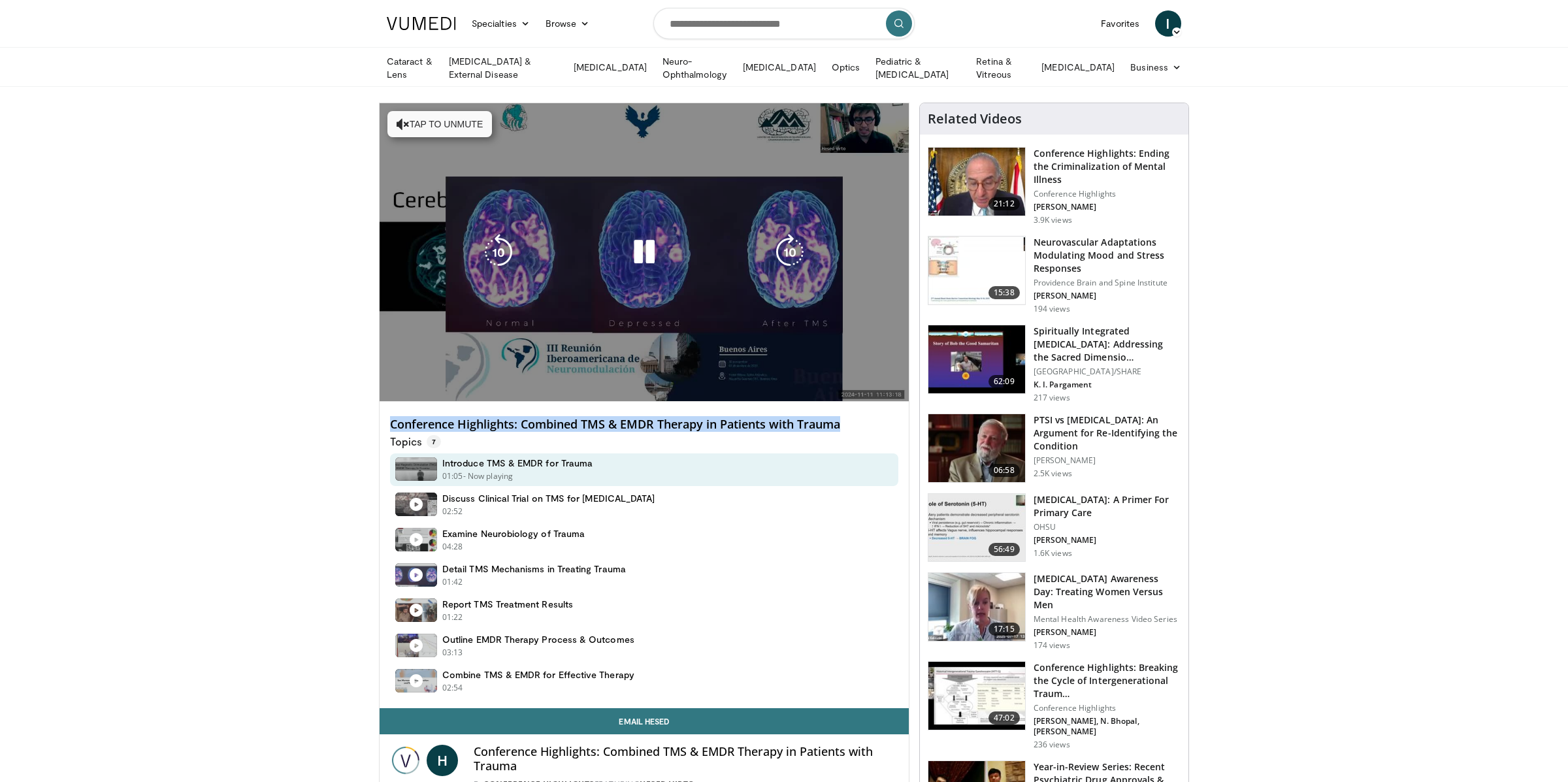
copy h4 "Conference Highlights: Combined TMS & EMDR Therapy in Patients with Trauma"
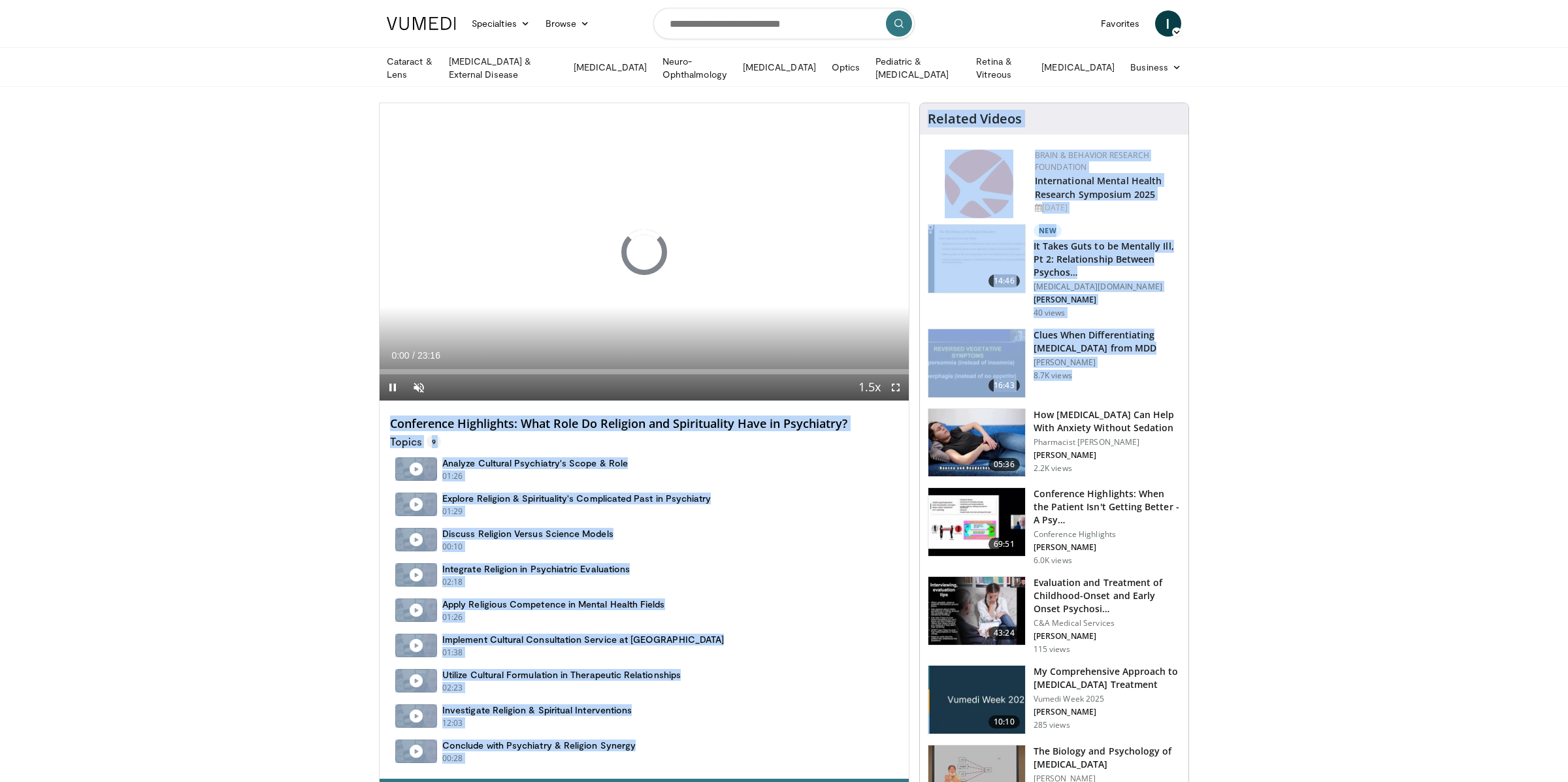
drag, startPoint x: 387, startPoint y: 420, endPoint x: 931, endPoint y: 424, distance: 544.0
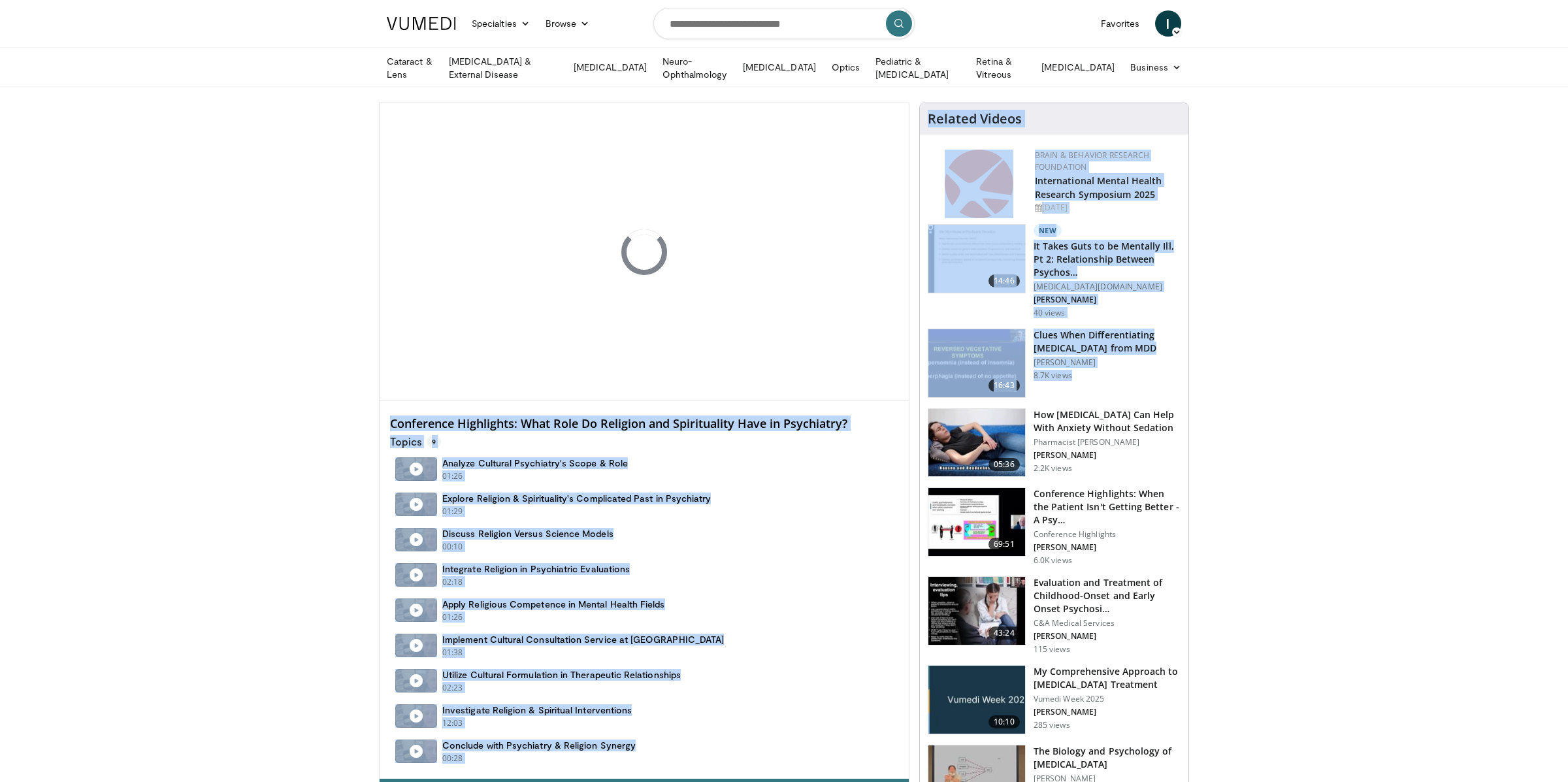
click at [848, 423] on h4 "Conference Highlights: What Role Do Religion and Spirituality Have in Psychiatr…" at bounding box center [644, 424] width 509 height 14
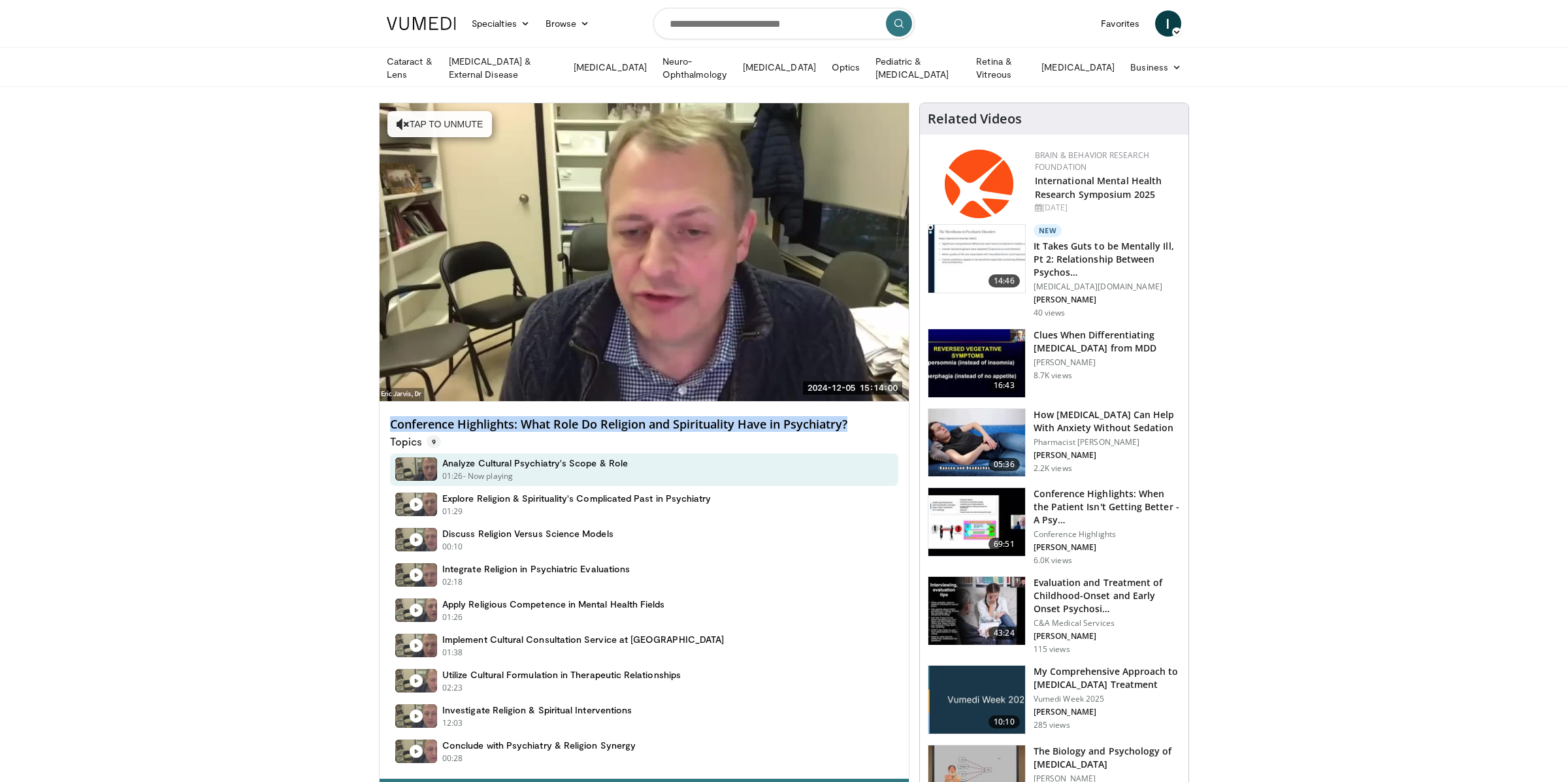
drag, startPoint x: 841, startPoint y: 418, endPoint x: 384, endPoint y: 421, distance: 457.0
click at [382, 422] on div "Conference Highlights: What Role Do Religion and Spirituality Have in Psychiatr…" at bounding box center [644, 590] width 529 height 377
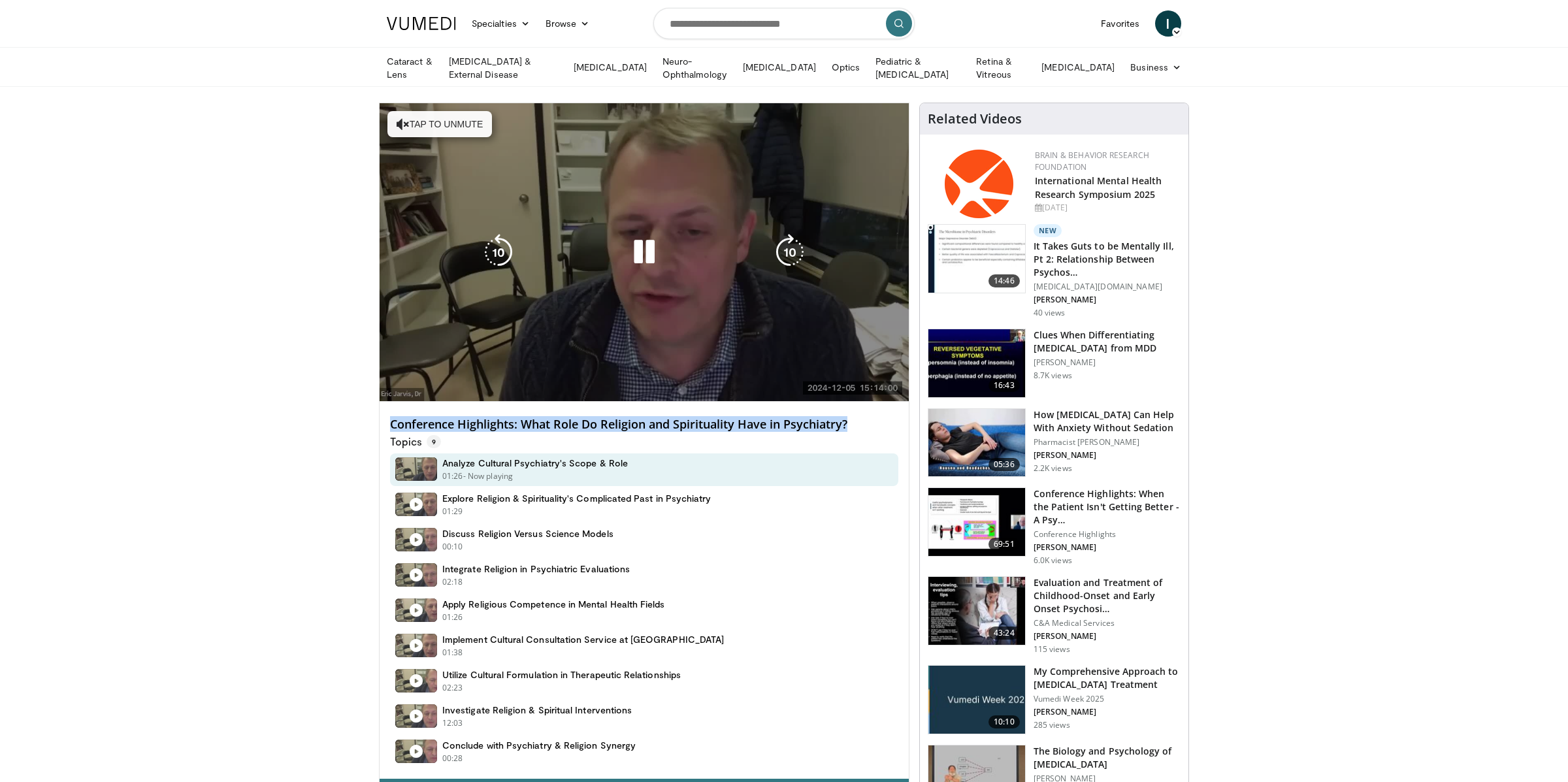
copy h4 "Conference Highlights: What Role Do Religion and Spirituality Have in Psychiatr…"
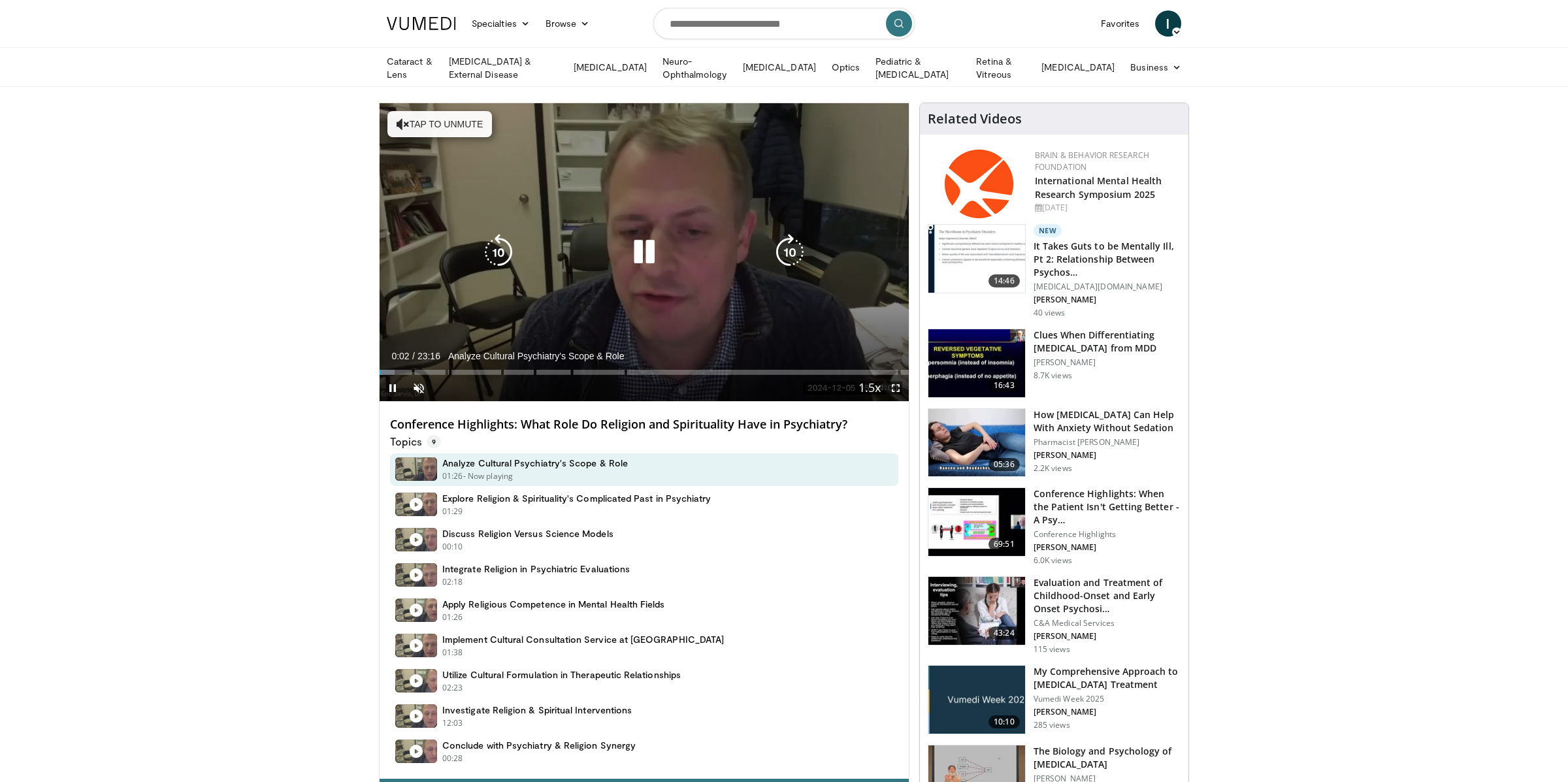
click at [563, 280] on div "10 seconds Tap to unmute" at bounding box center [644, 252] width 529 height 298
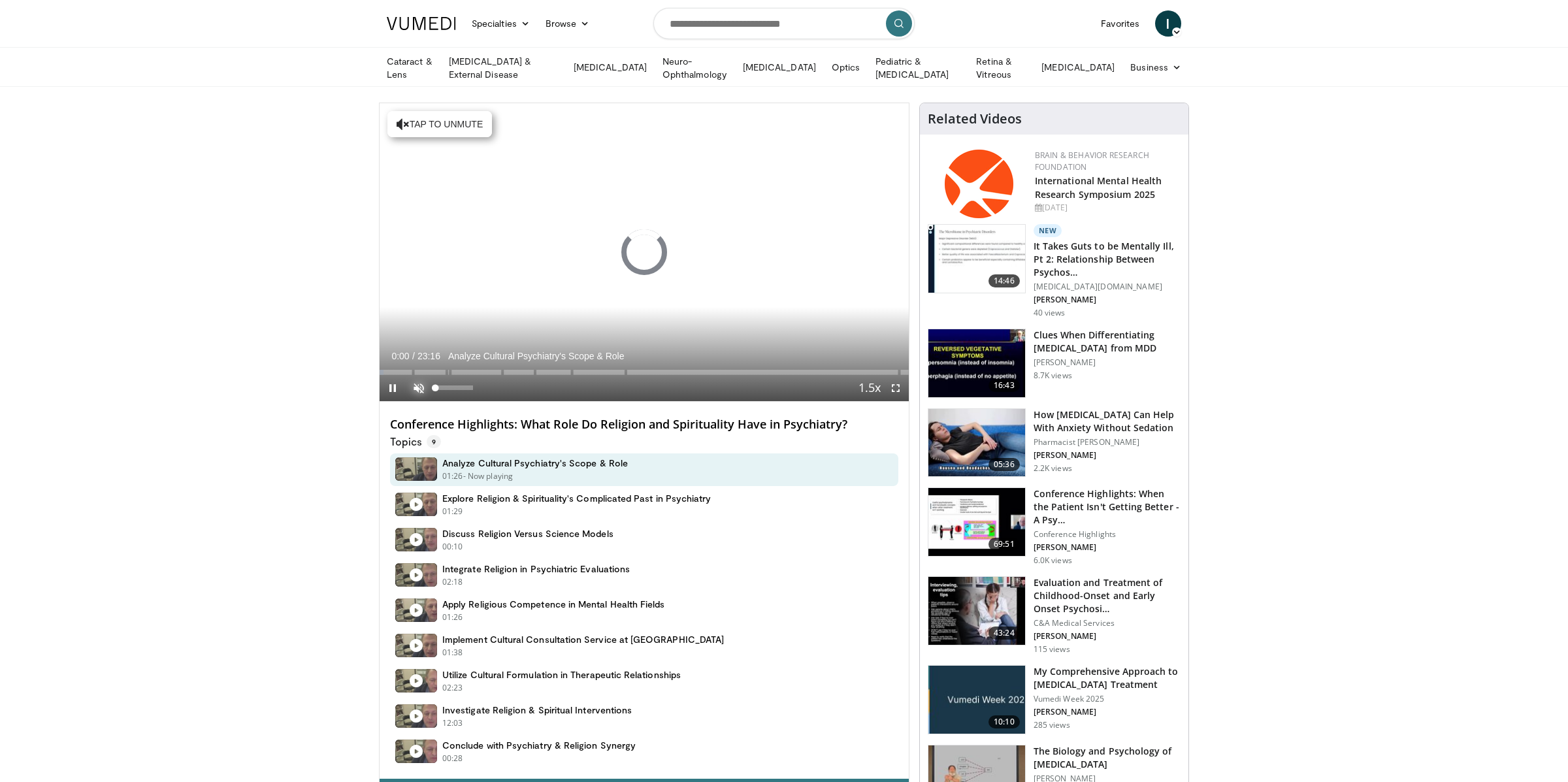
click at [415, 385] on span "Video Player" at bounding box center [418, 388] width 26 height 26
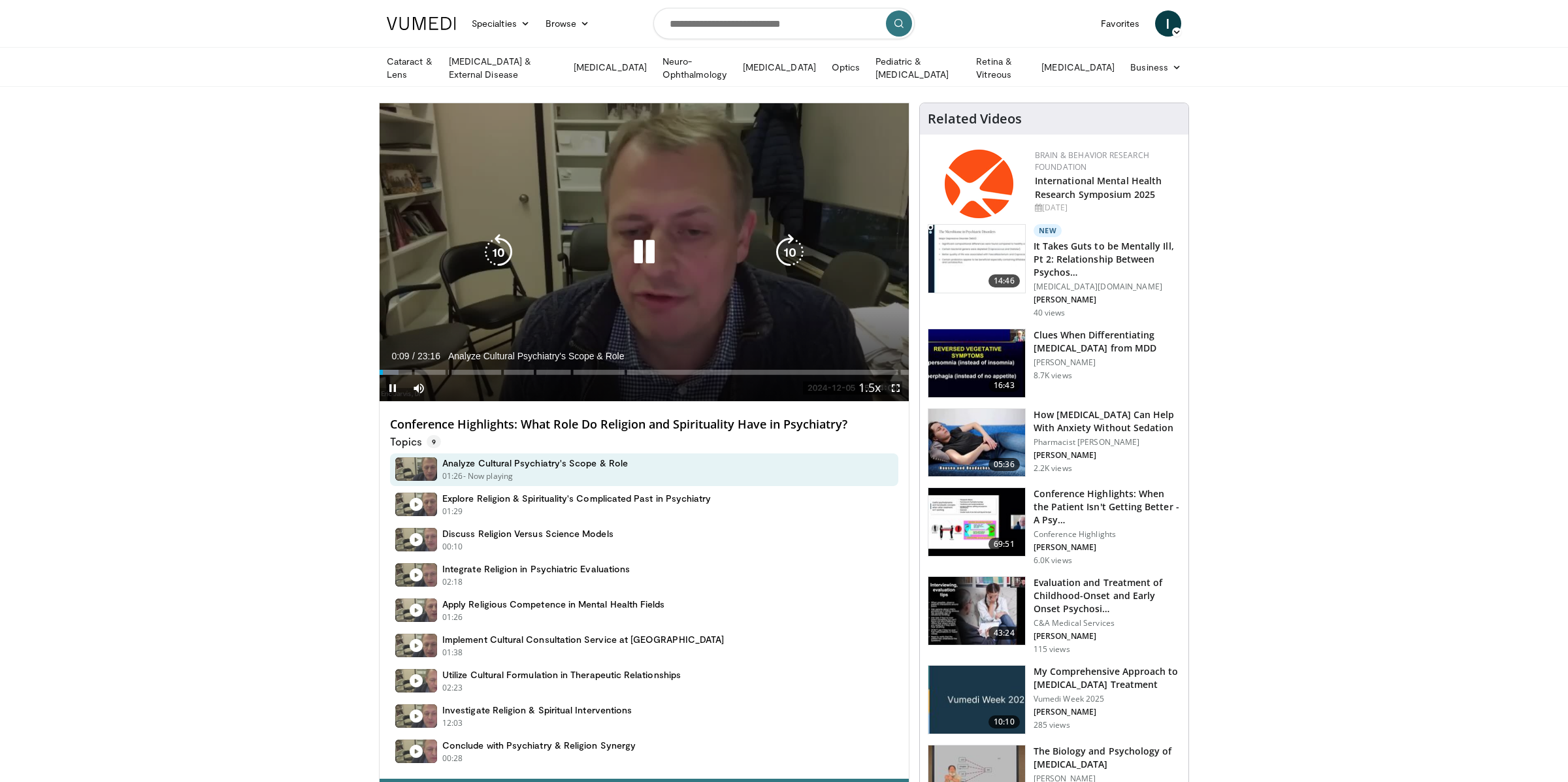
click at [586, 288] on div "10 seconds Tap to unmute" at bounding box center [644, 252] width 529 height 298
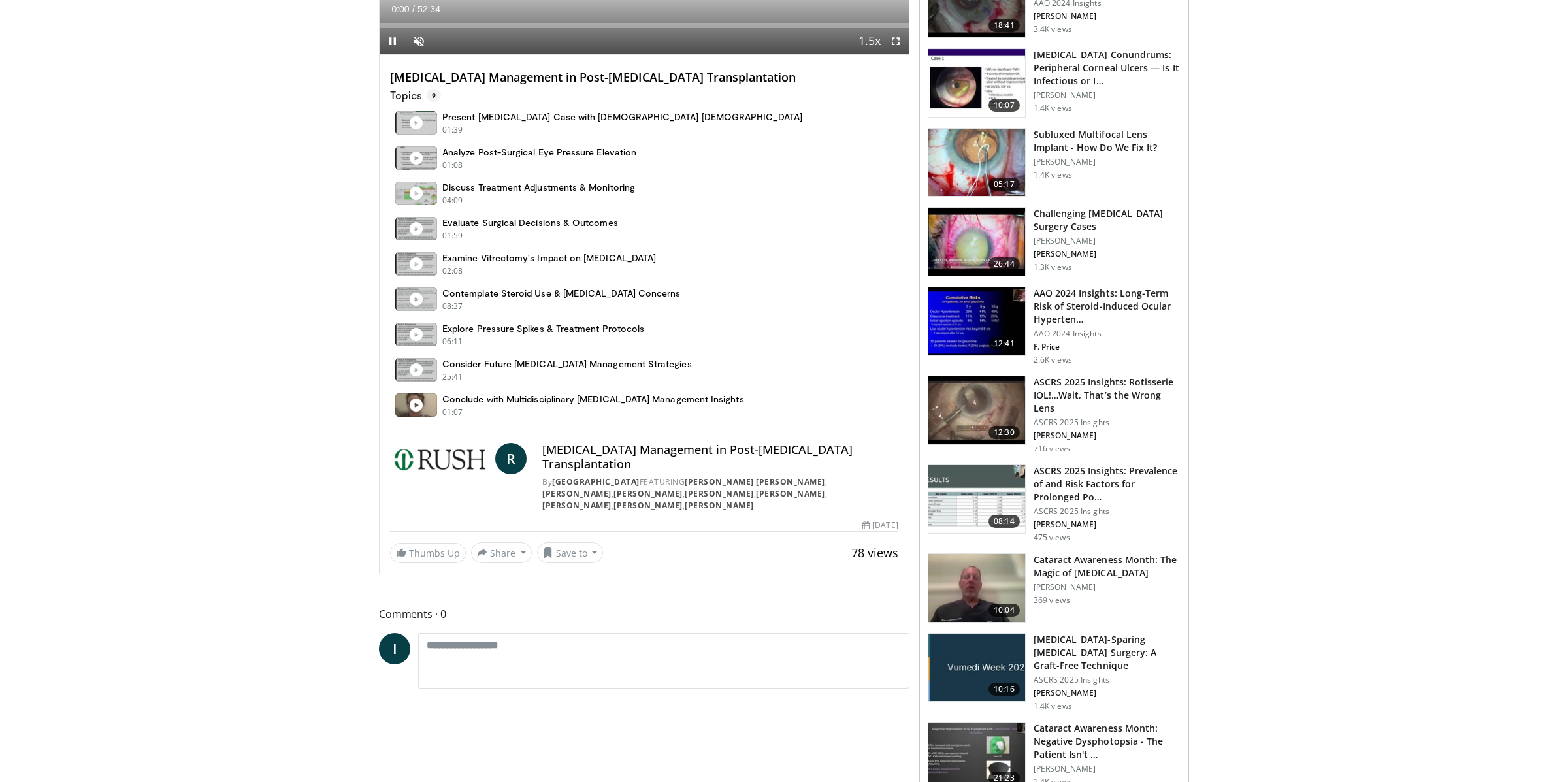
scroll to position [363, 0]
